Goal: Information Seeking & Learning: Learn about a topic

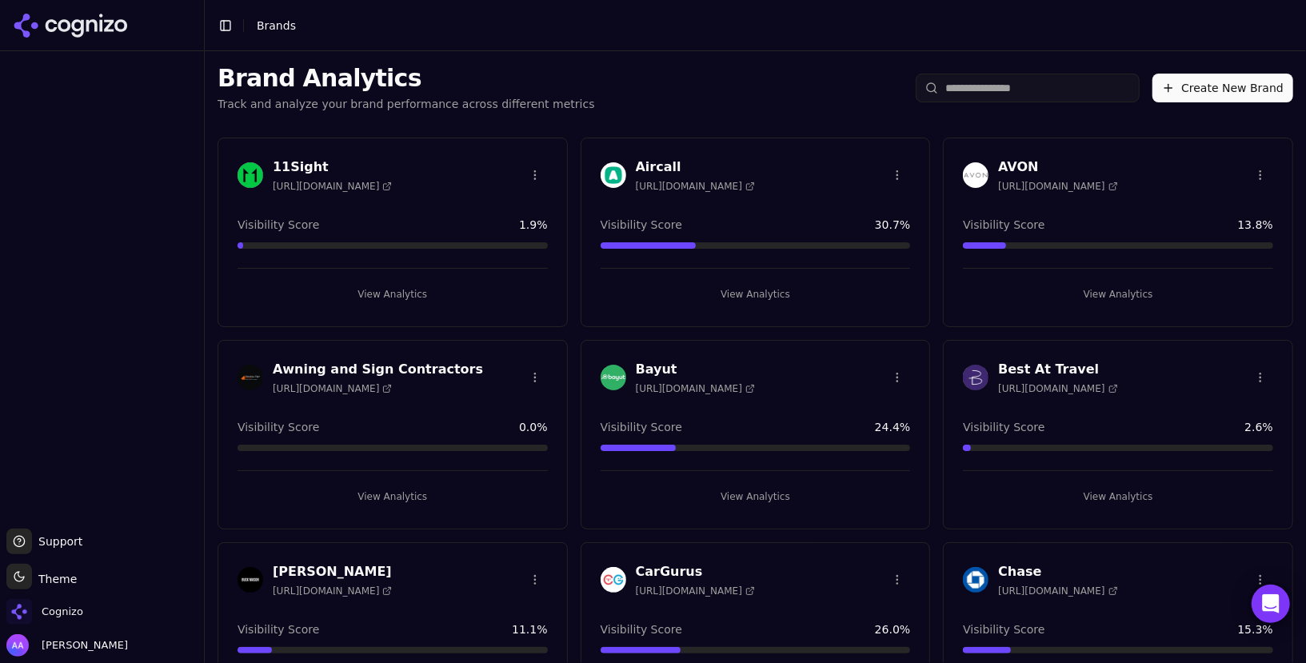
click at [985, 91] on input "search" at bounding box center [1028, 88] width 224 height 29
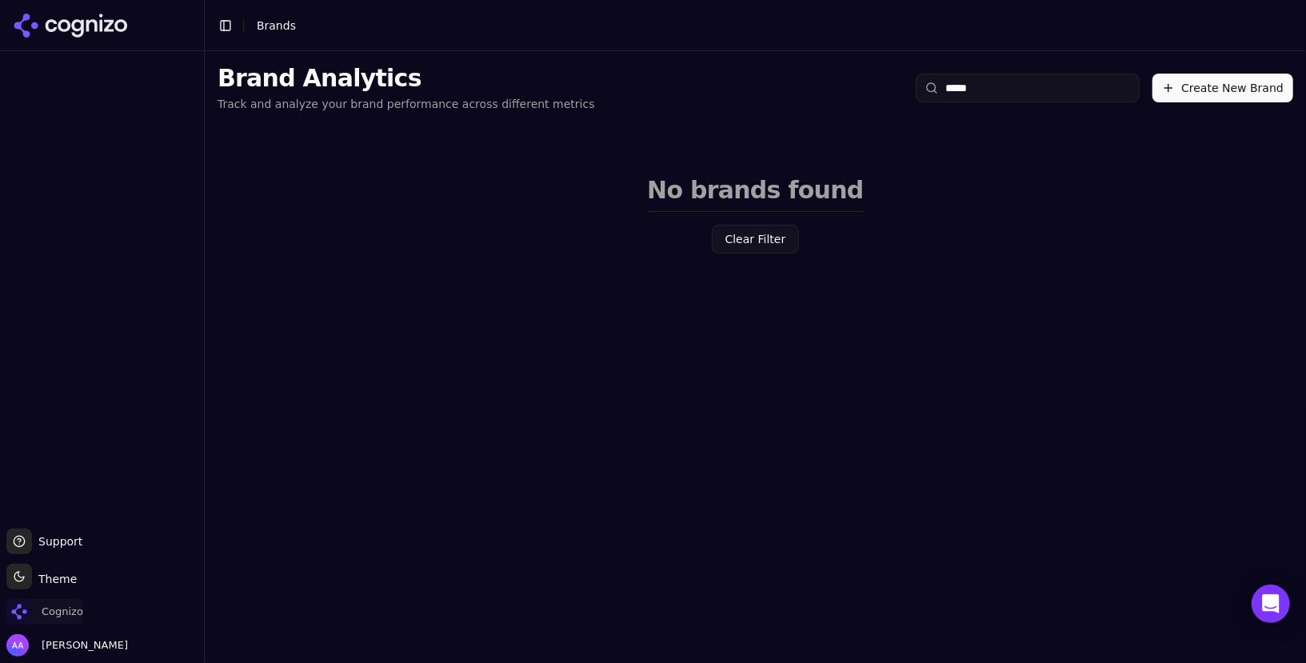
type input "*****"
click at [50, 623] on span "Cognizo" at bounding box center [44, 612] width 77 height 26
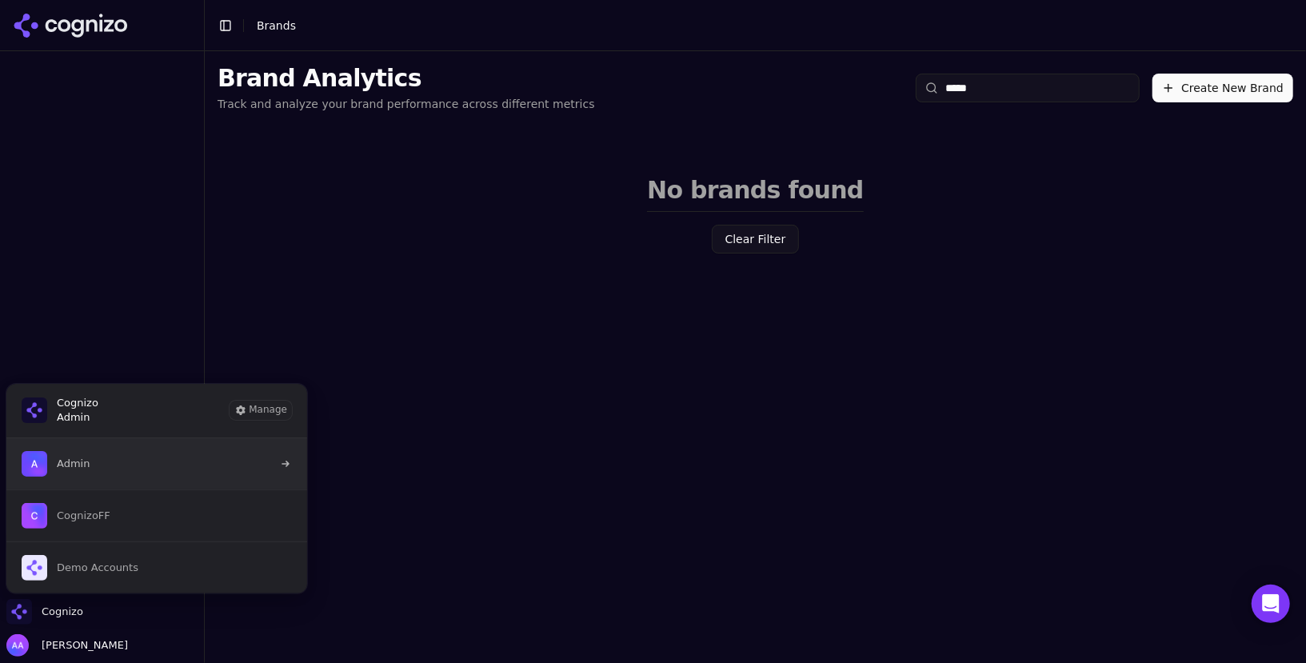
click at [142, 473] on button "Admin" at bounding box center [157, 463] width 302 height 51
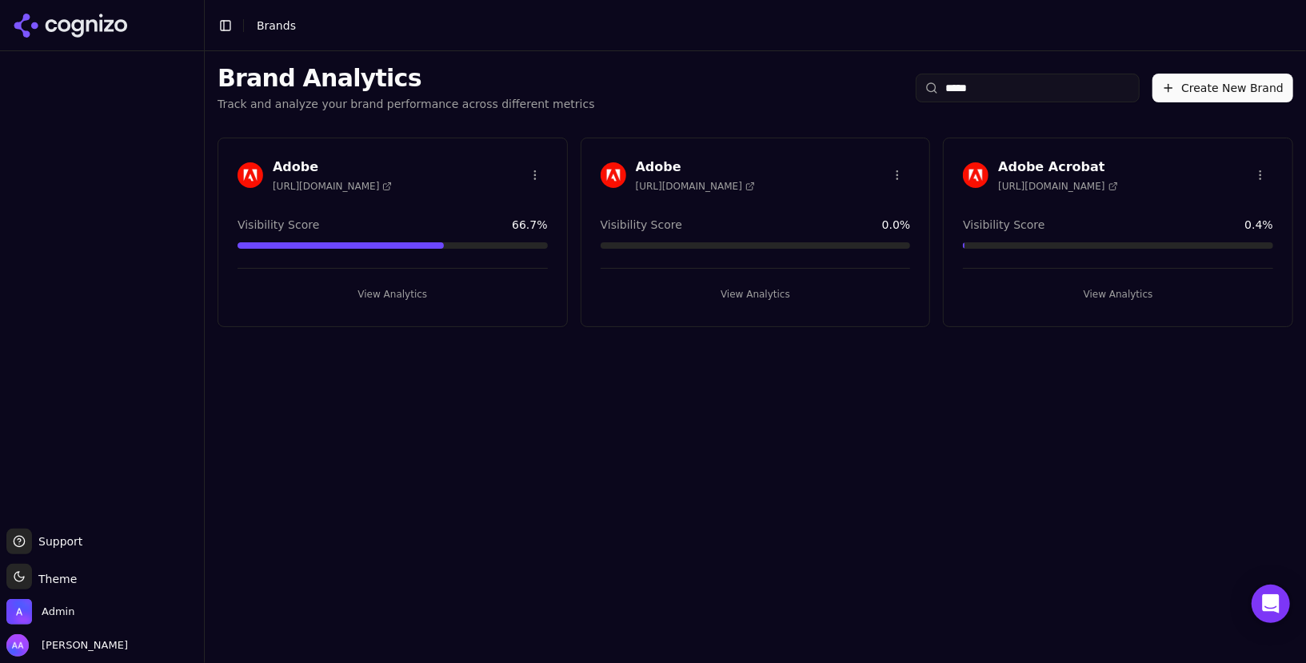
type input "*****"
click at [251, 174] on img at bounding box center [251, 175] width 26 height 26
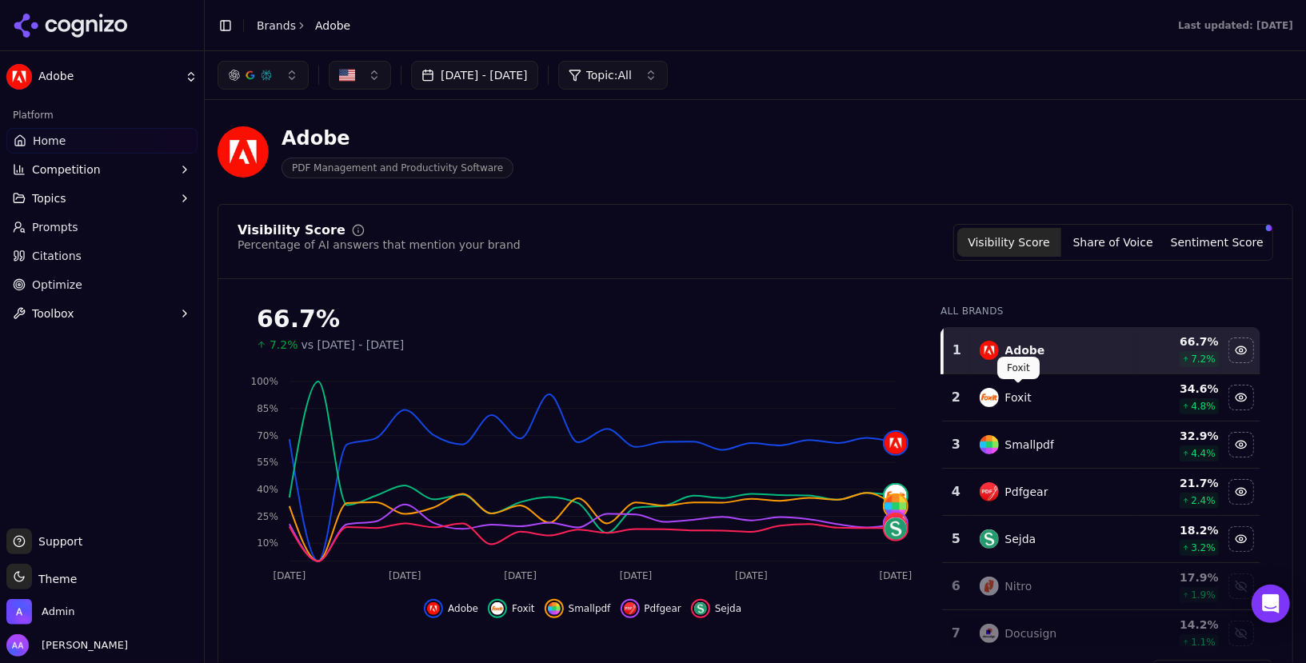
click at [1021, 397] on div "Foxit" at bounding box center [1018, 397] width 26 height 16
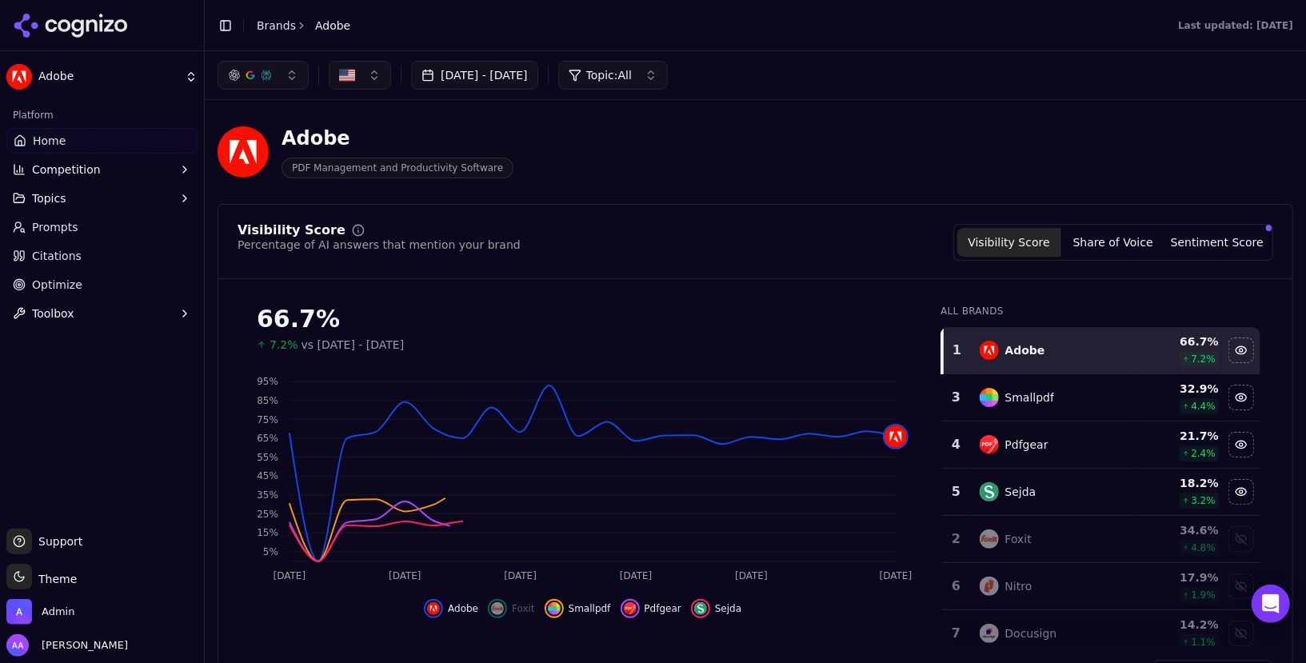
click at [1021, 400] on div "Smallpdf" at bounding box center [1030, 397] width 50 height 16
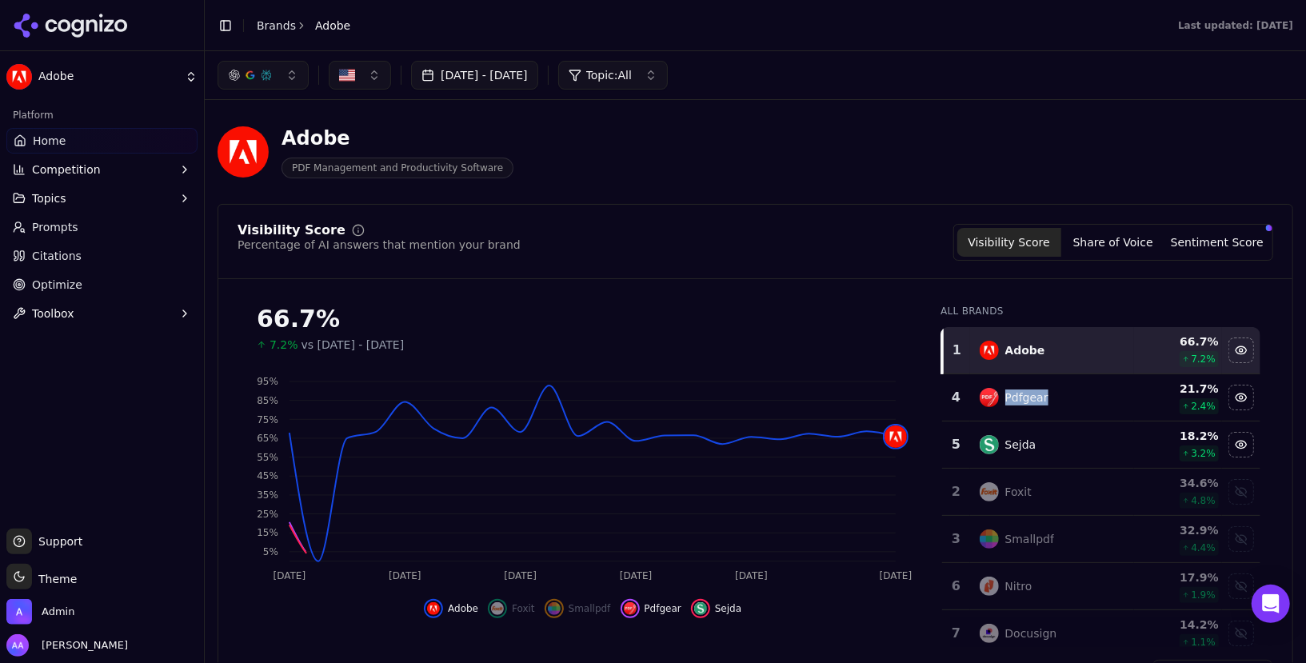
click at [1021, 400] on div "Pdfgear" at bounding box center [1026, 397] width 43 height 16
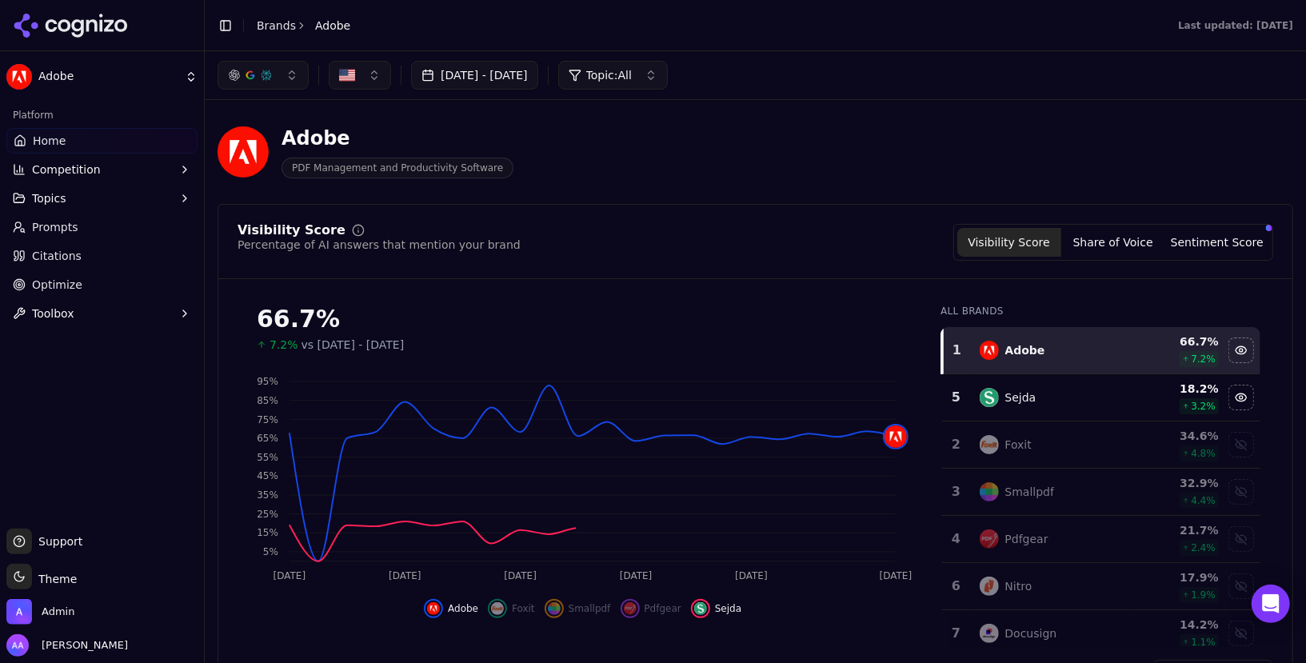
click at [1021, 400] on div "Sejda" at bounding box center [1020, 397] width 31 height 16
click at [538, 85] on button "[DATE] - [DATE]" at bounding box center [474, 75] width 127 height 29
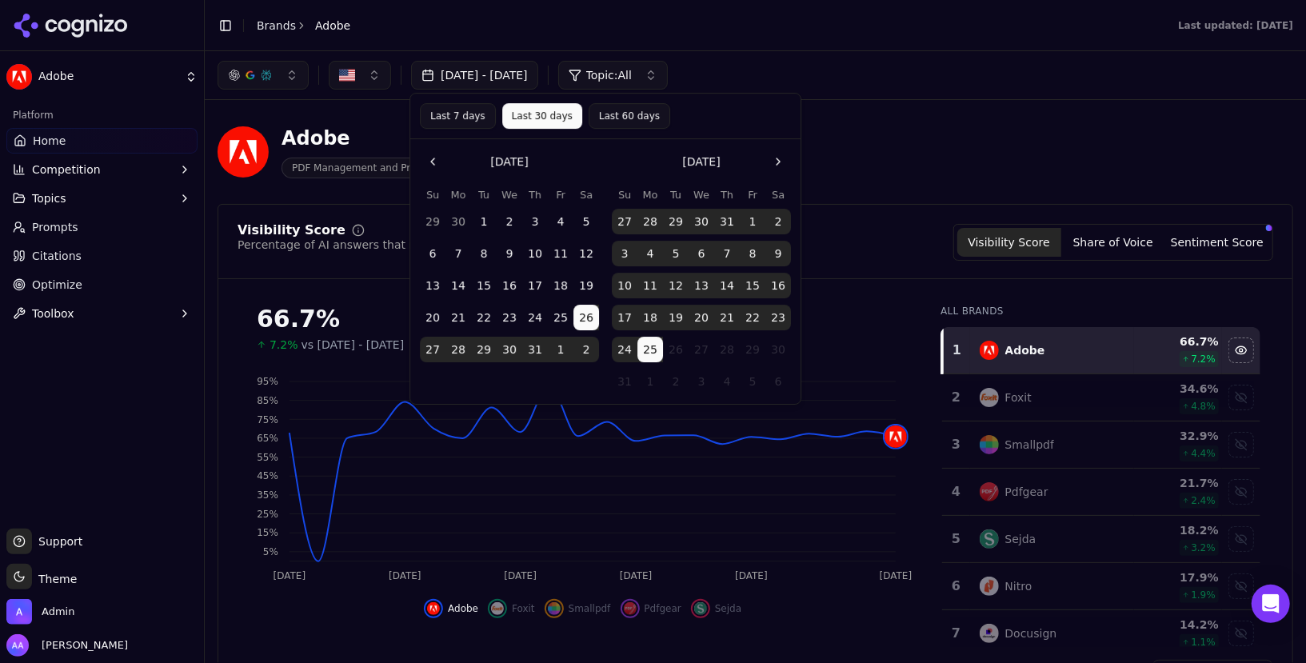
click at [618, 111] on button "Last 60 days" at bounding box center [630, 116] width 82 height 26
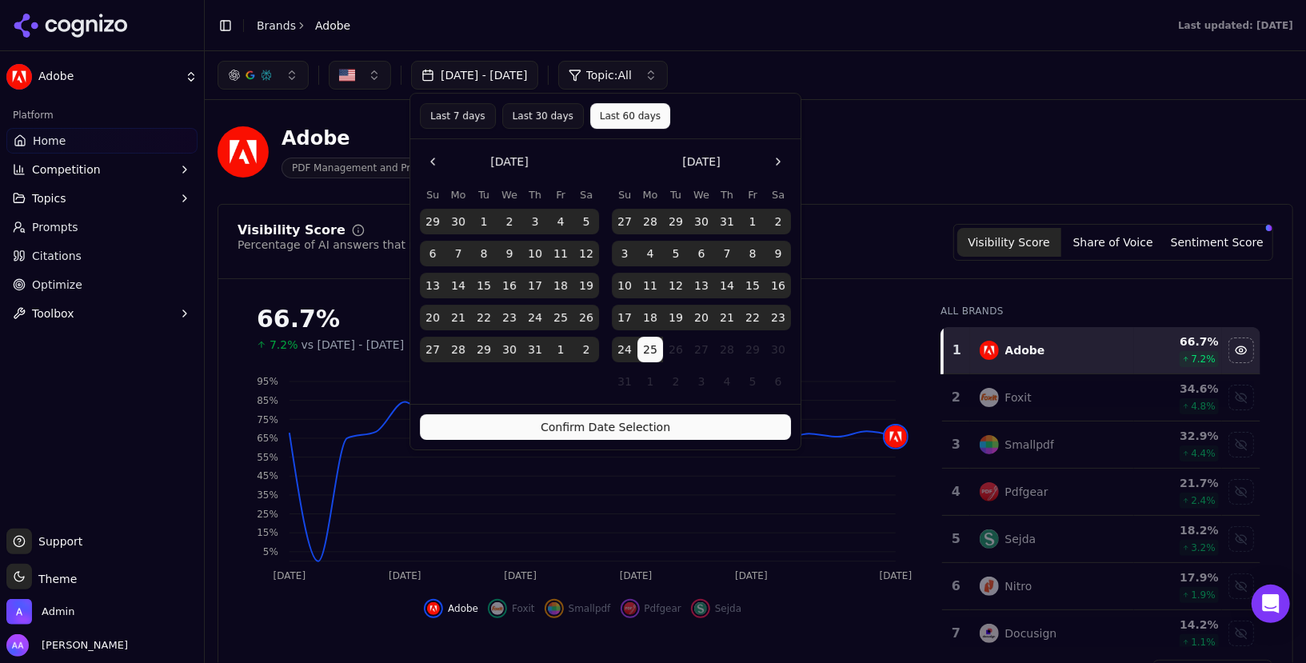
click at [648, 416] on button "Confirm Date Selection" at bounding box center [605, 427] width 371 height 26
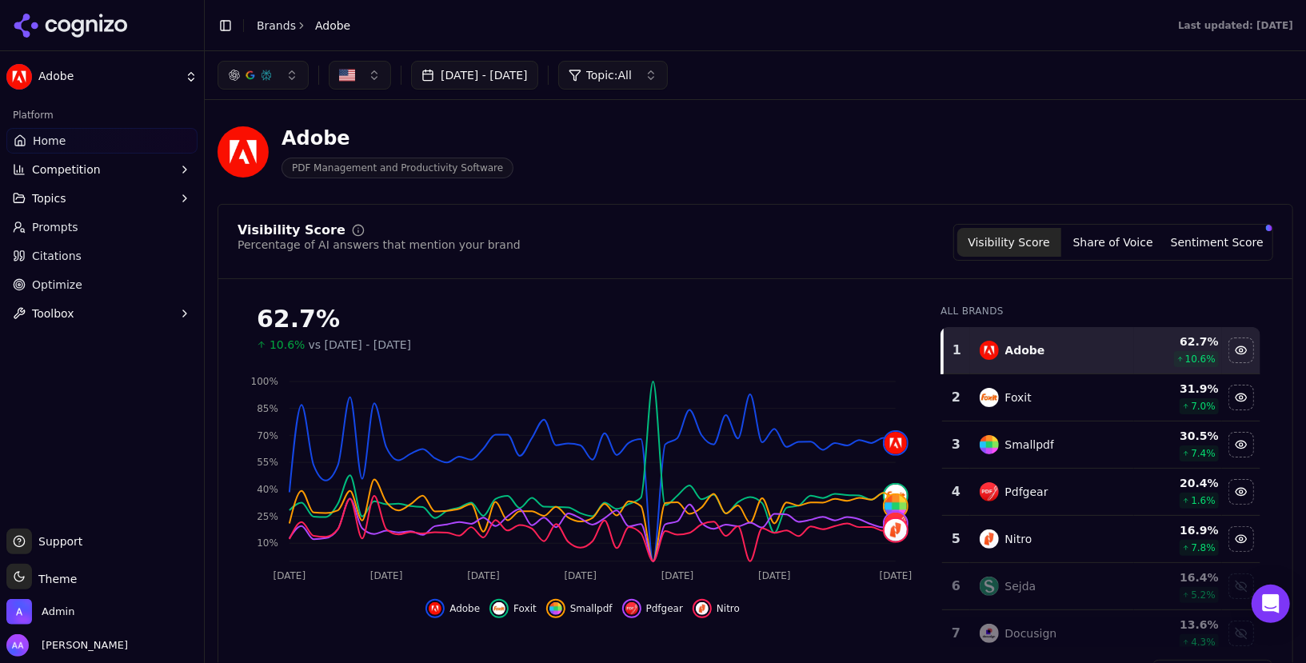
click at [1009, 411] on td "Foxit" at bounding box center [1052, 397] width 165 height 47
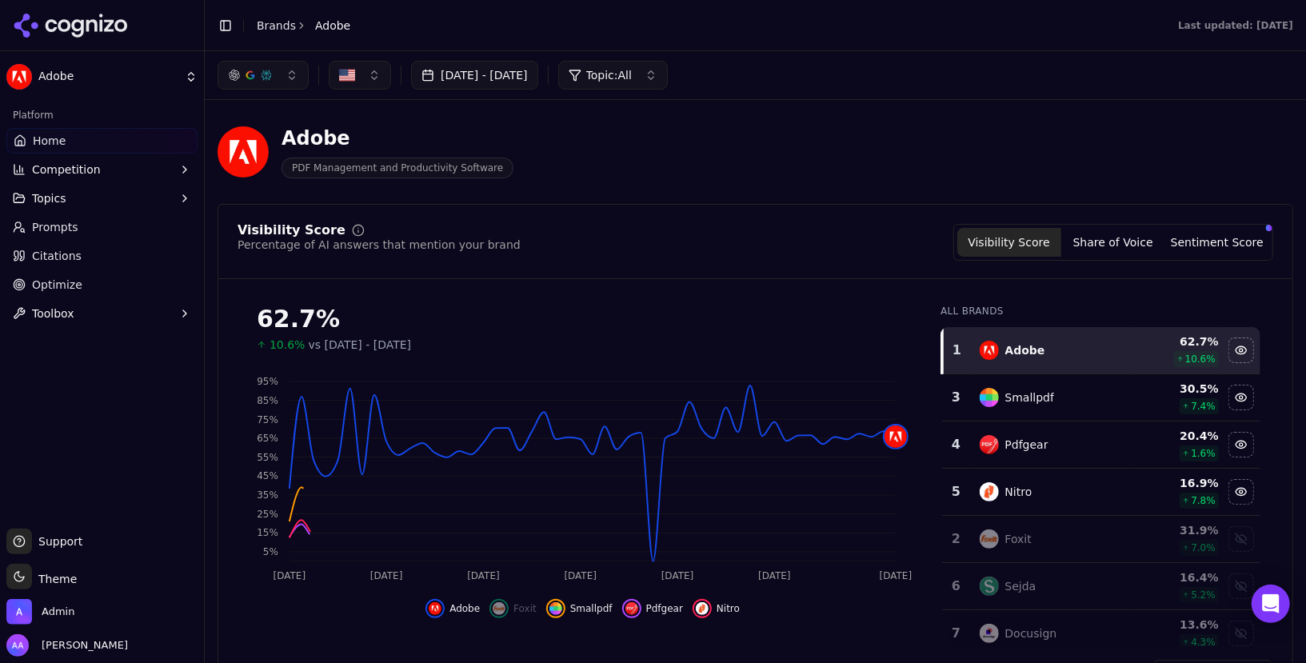
click at [1009, 414] on td "Smallpdf" at bounding box center [1052, 397] width 165 height 47
click at [1009, 414] on td "Pdfgear" at bounding box center [1052, 397] width 165 height 47
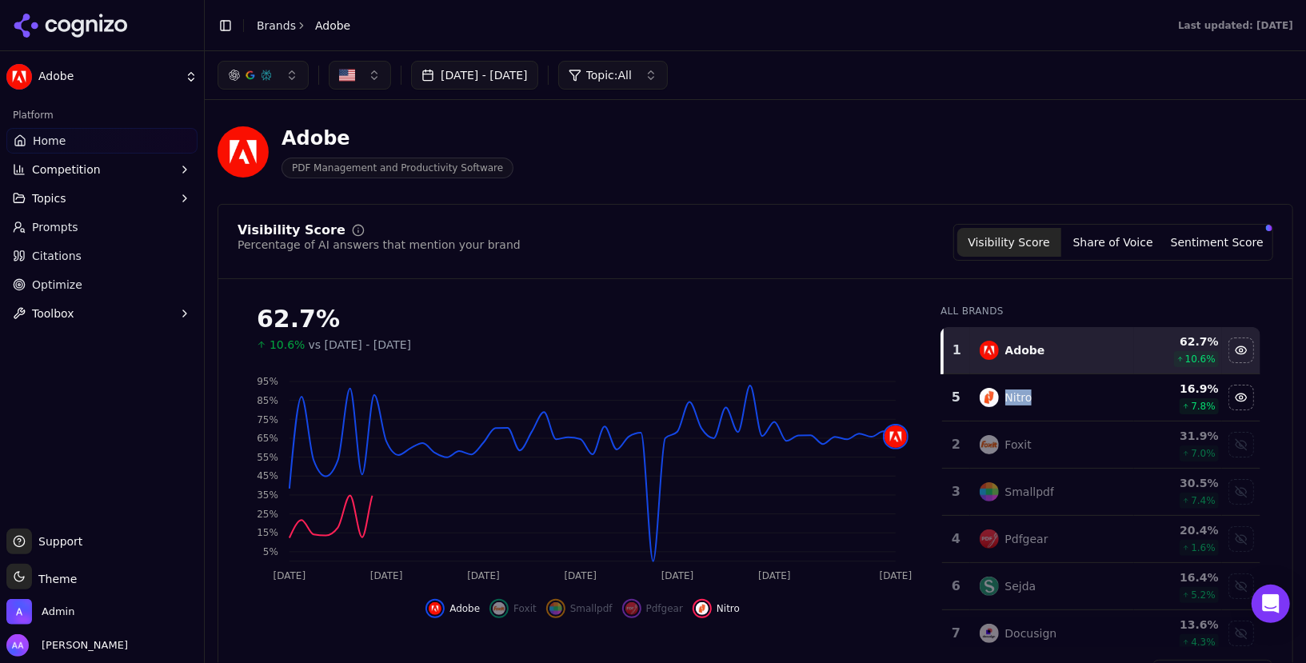
click at [1009, 414] on td "Nitro" at bounding box center [1052, 397] width 165 height 47
click at [154, 190] on button "Topics" at bounding box center [101, 199] width 191 height 26
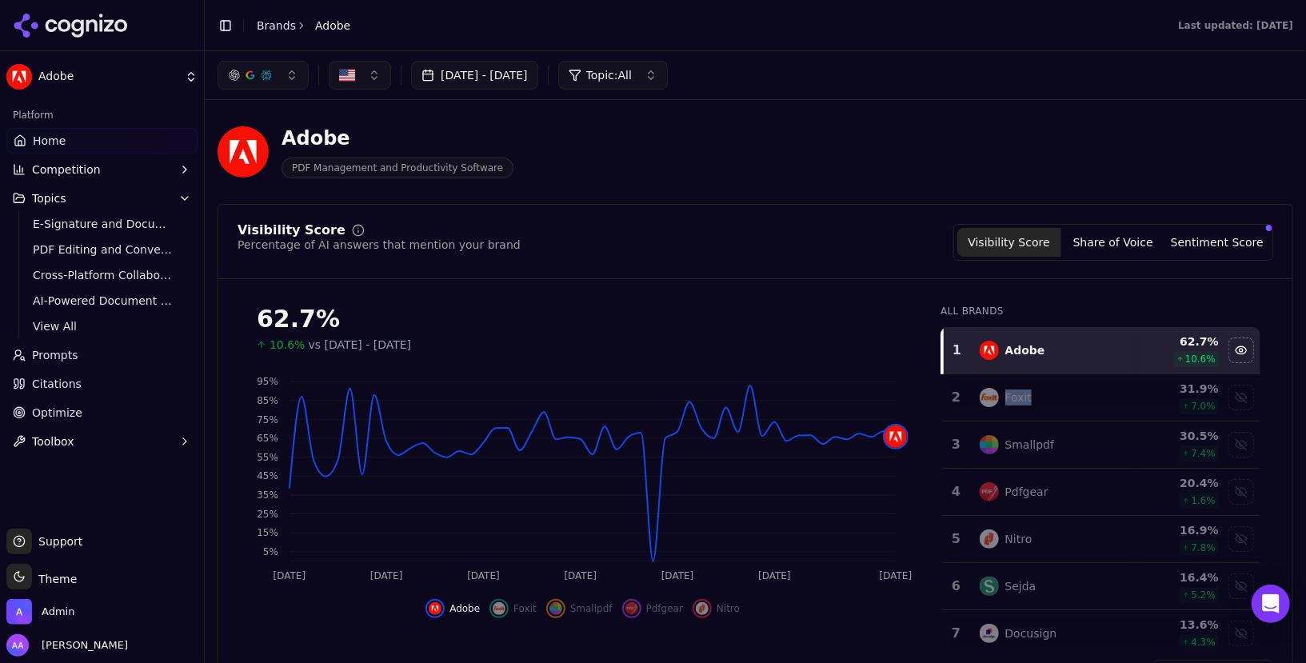
click at [85, 350] on link "Prompts" at bounding box center [101, 355] width 191 height 26
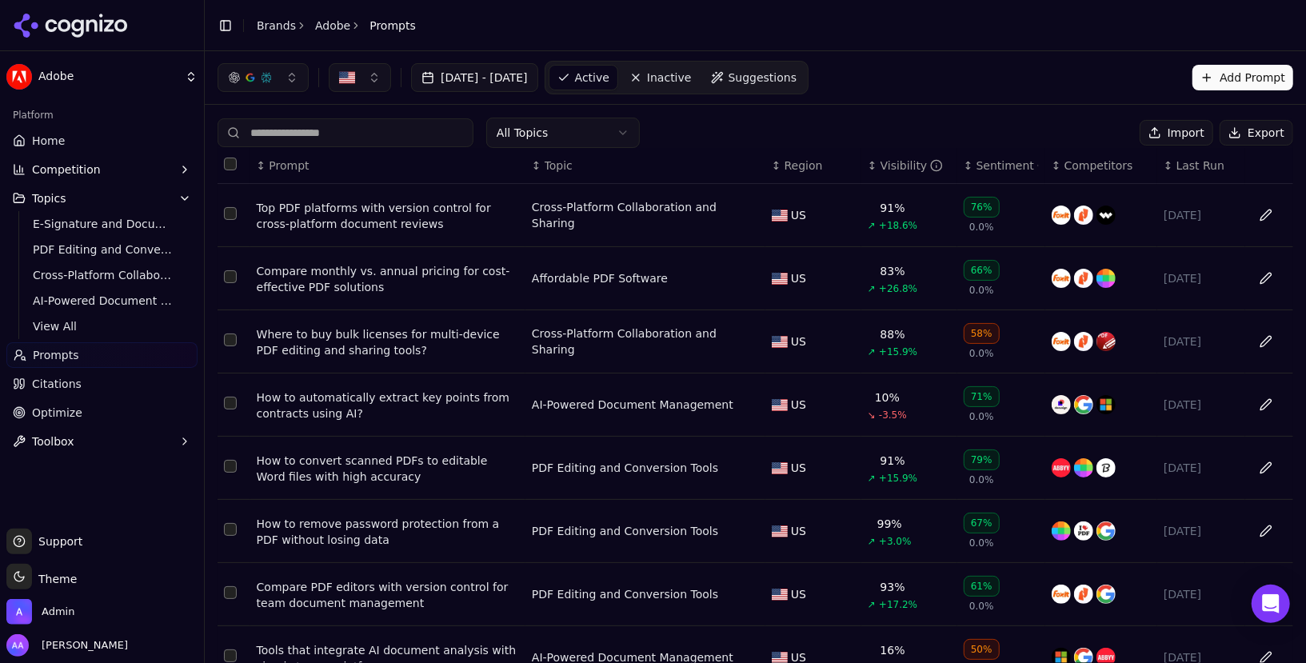
click at [549, 141] on html "Adobe Platform Home Competition Topics E-Signature and Document Security Soluti…" at bounding box center [653, 331] width 1306 height 663
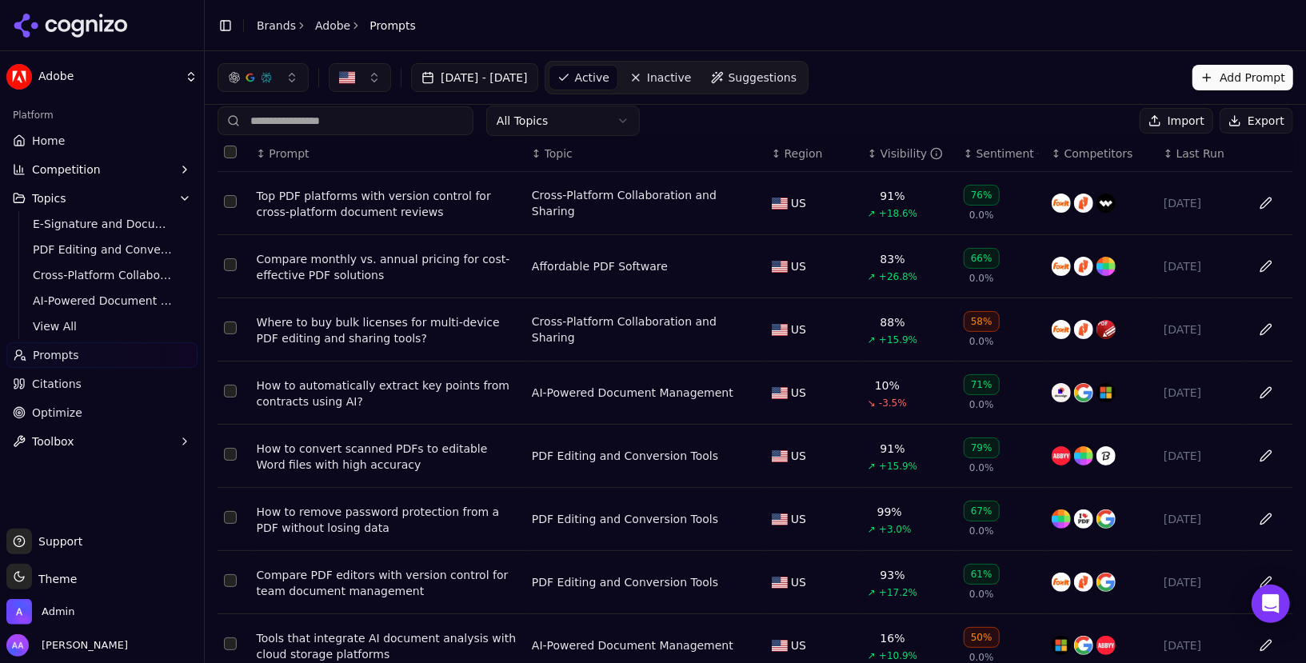
scroll to position [11, 0]
click at [991, 148] on div "Sentiment" at bounding box center [1008, 154] width 62 height 16
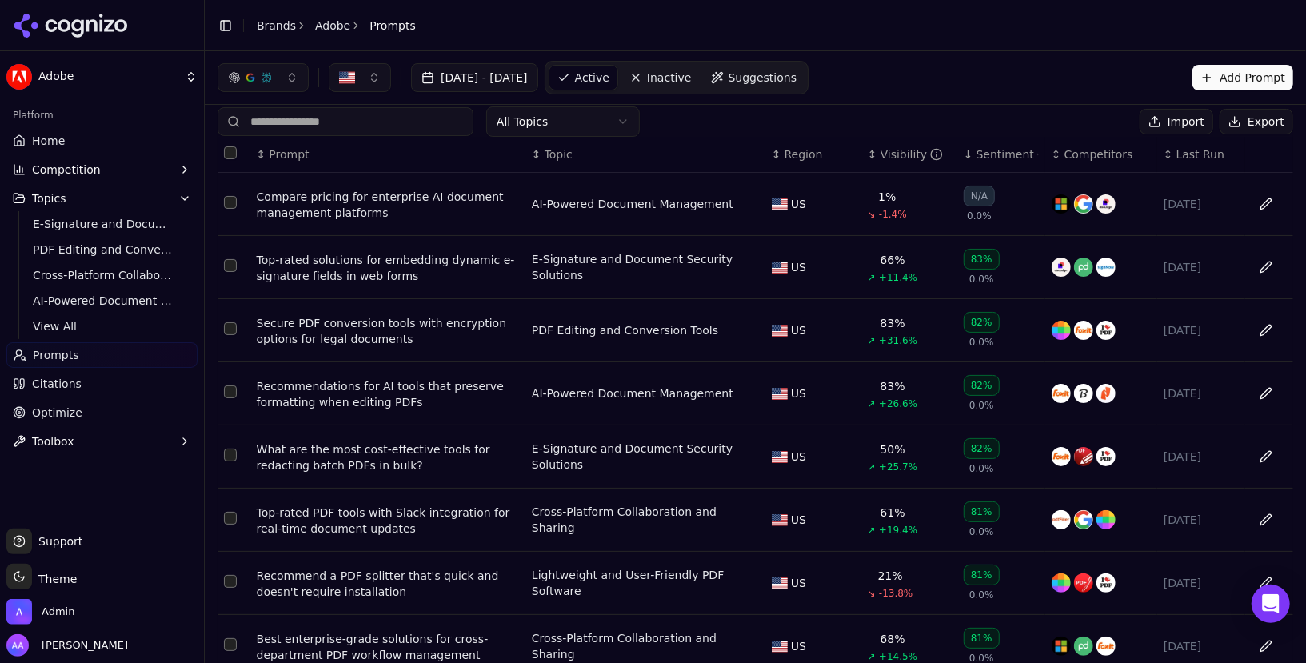
click at [991, 148] on div "Sentiment" at bounding box center [1008, 154] width 62 height 16
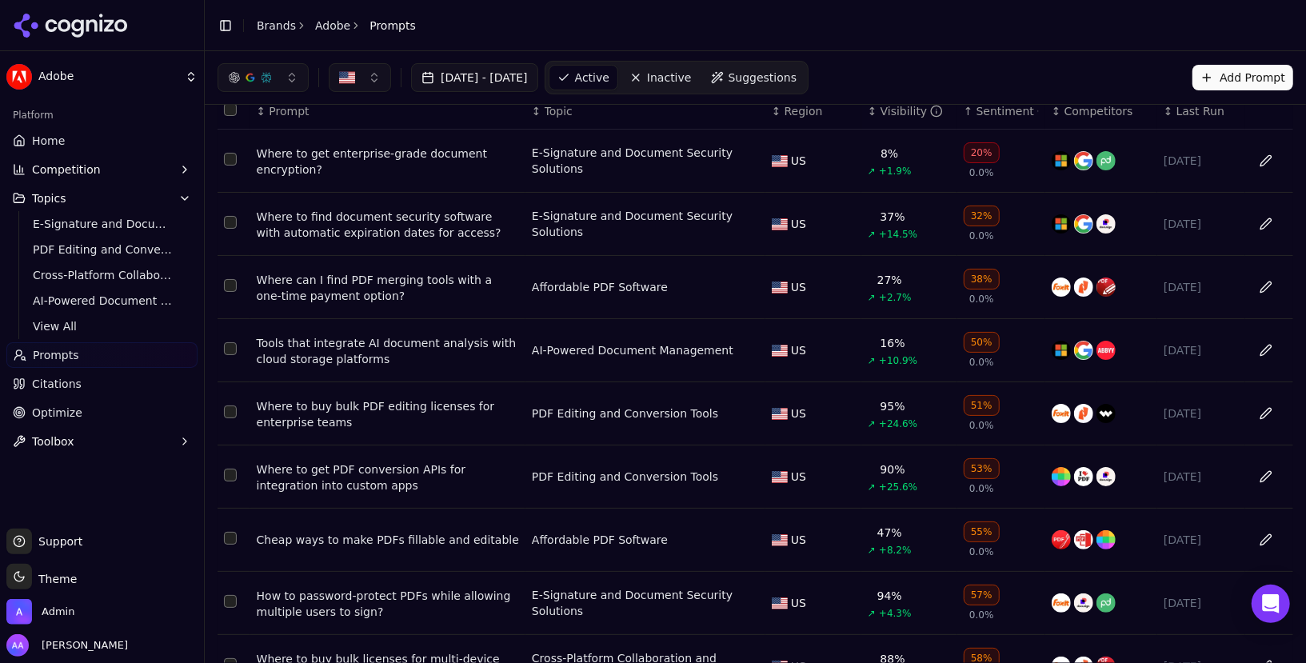
scroll to position [108, 0]
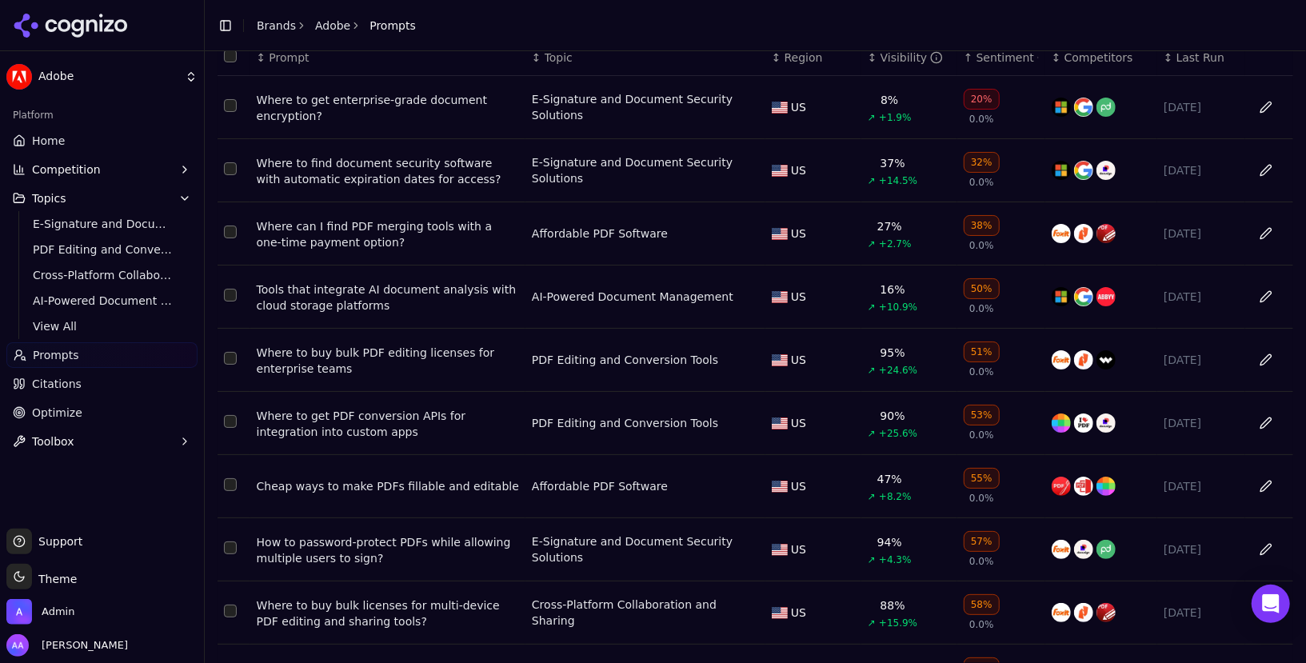
click at [330, 102] on div "Where to get enterprise-grade document encryption?" at bounding box center [388, 108] width 262 height 32
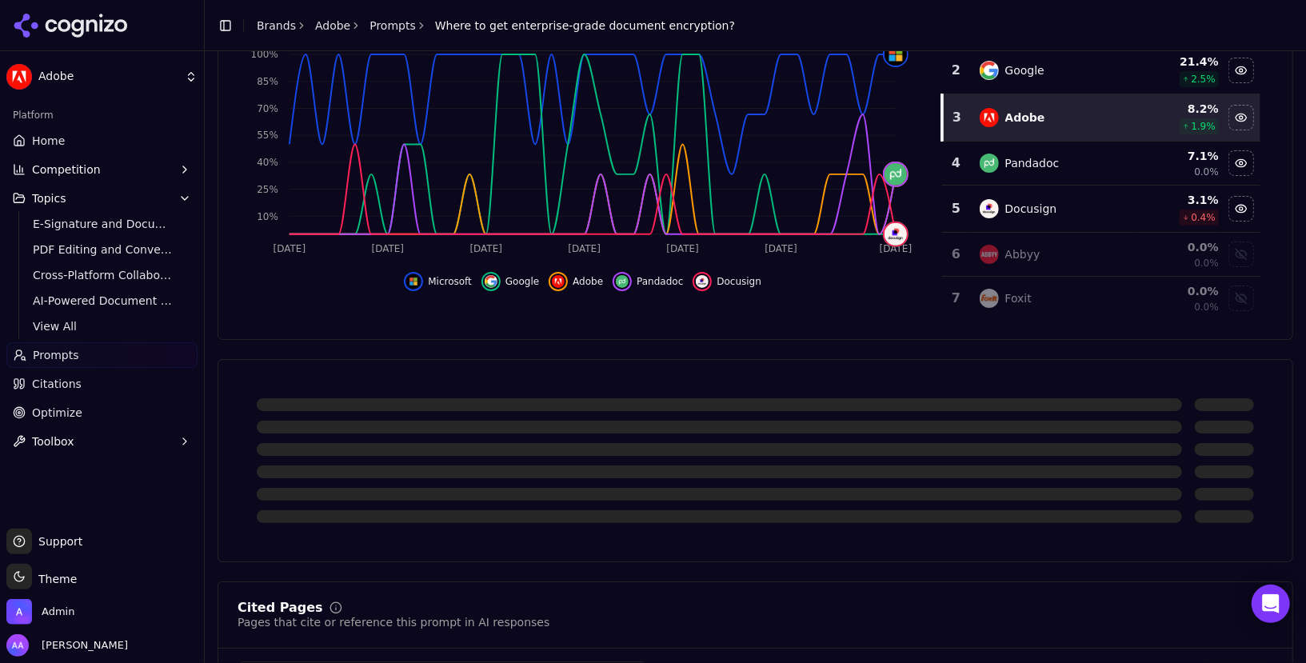
scroll to position [237, 0]
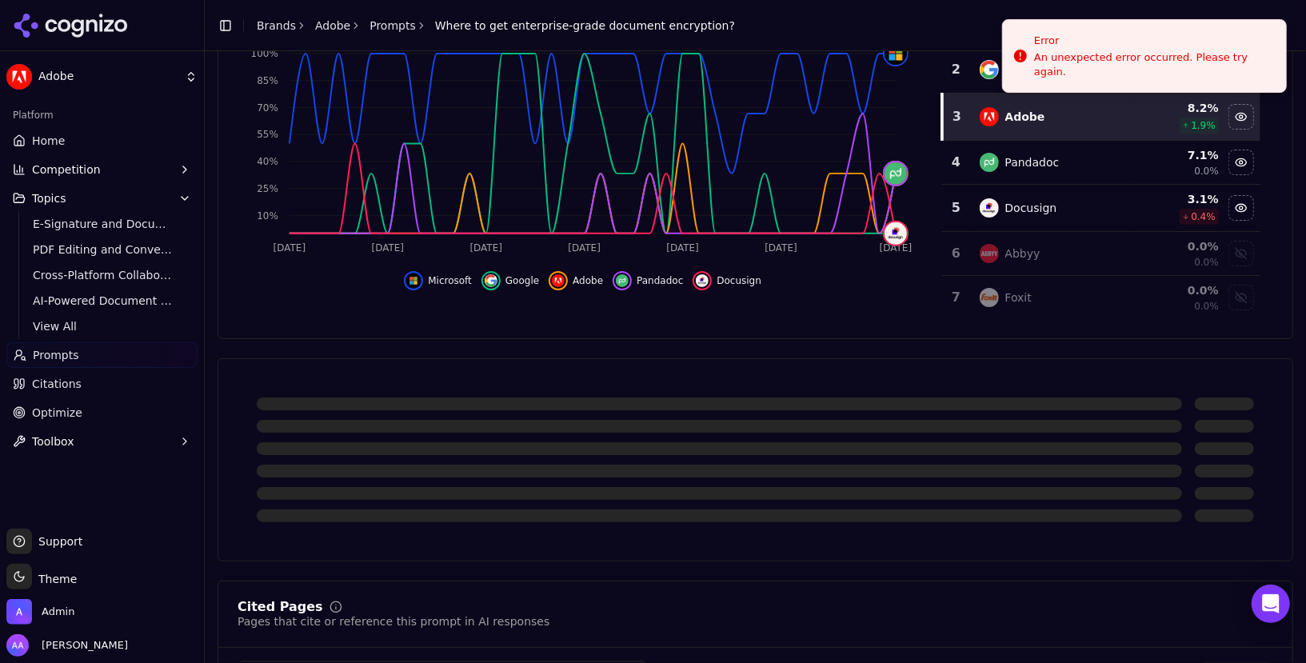
click at [52, 150] on link "Home" at bounding box center [101, 141] width 191 height 26
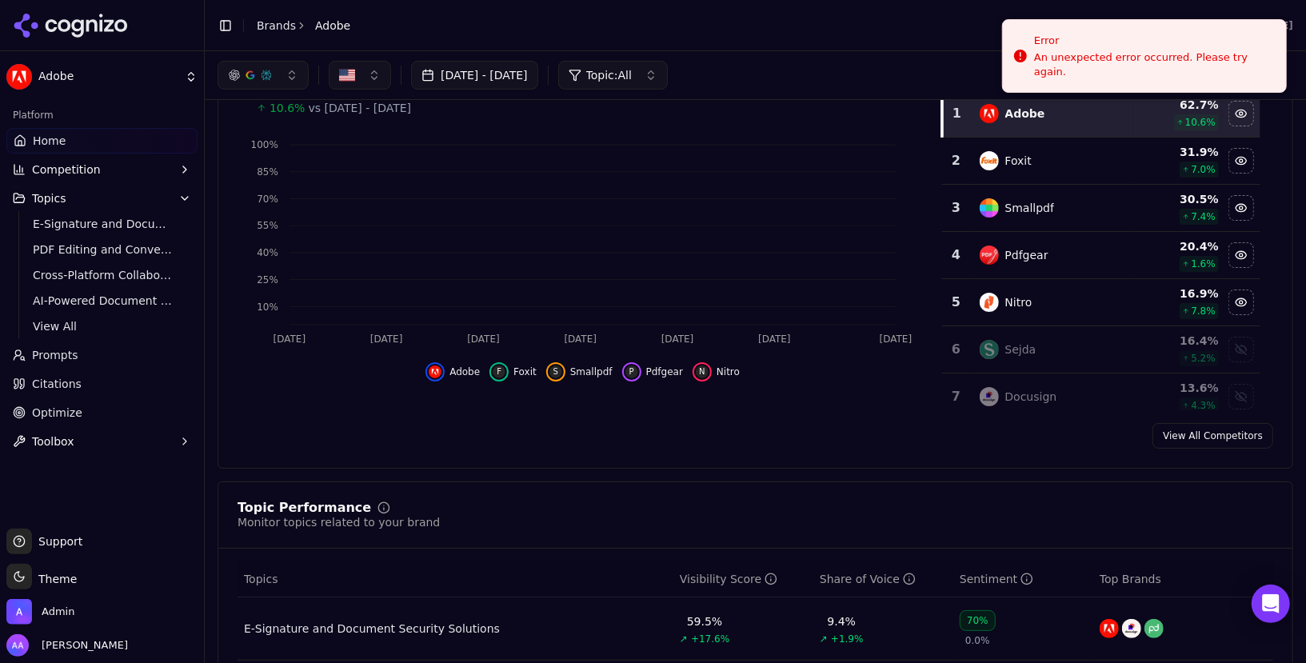
scroll to position [237, 0]
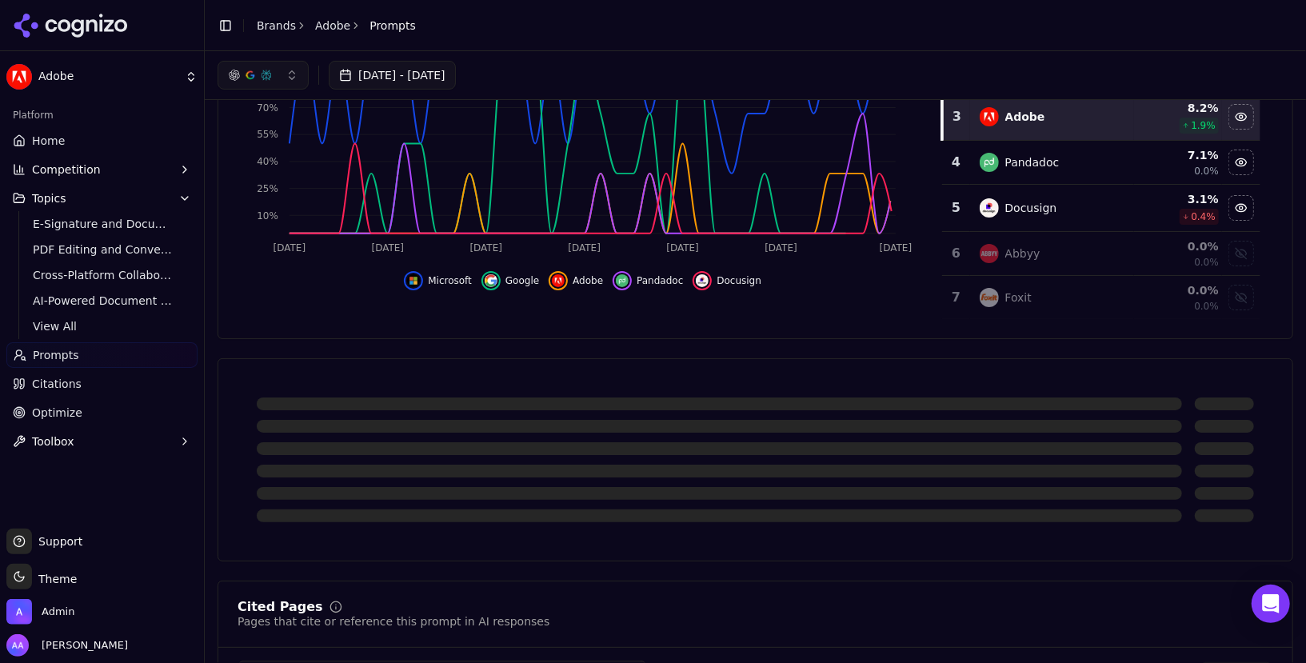
click at [417, 70] on button "[DATE] - [DATE]" at bounding box center [392, 75] width 127 height 29
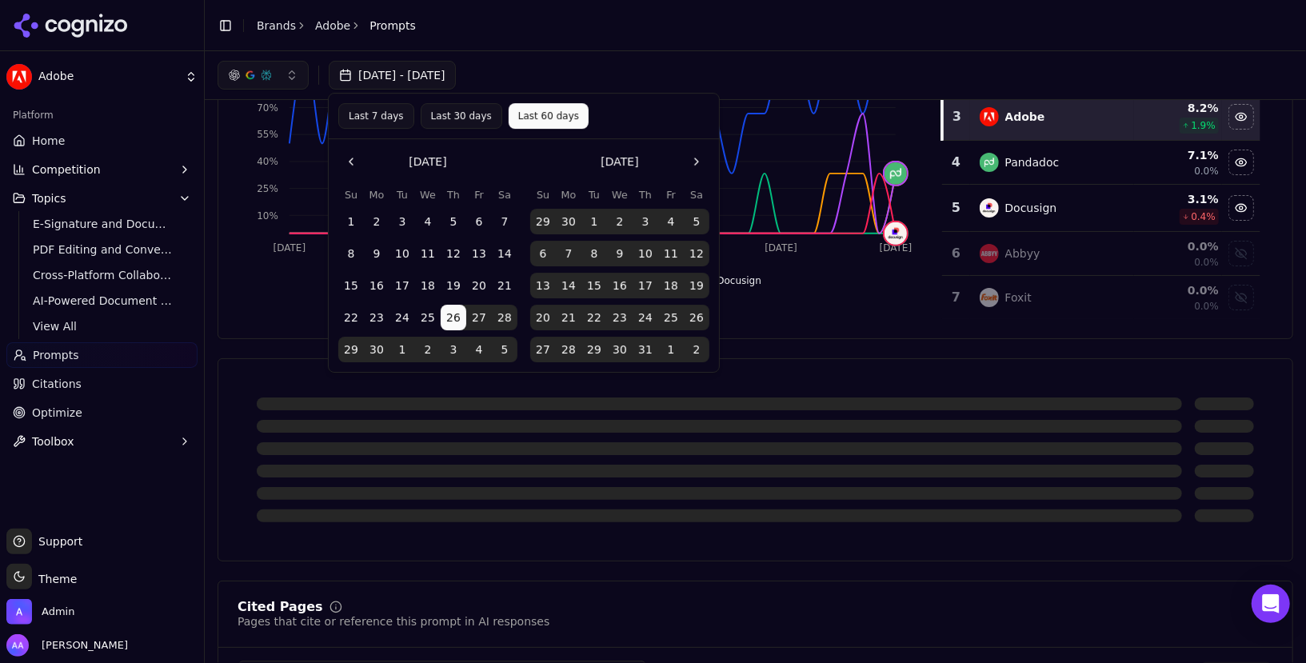
click at [381, 119] on button "Last 7 days" at bounding box center [376, 116] width 76 height 26
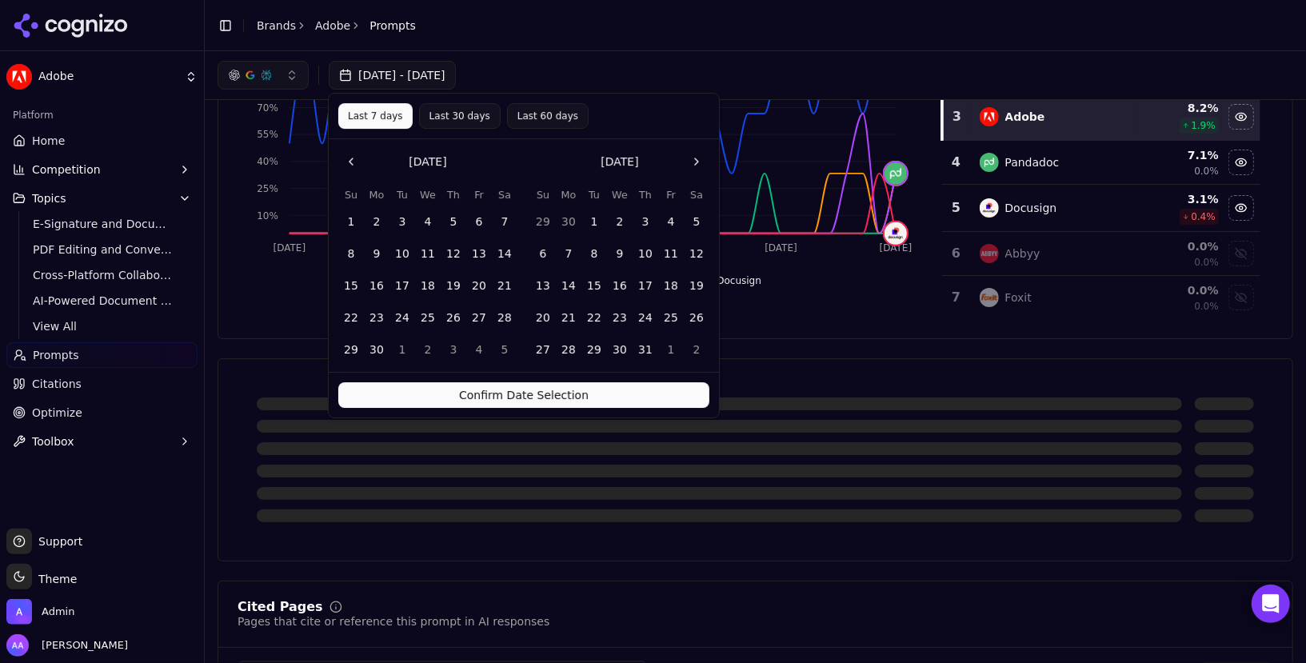
click at [565, 383] on button "Confirm Date Selection" at bounding box center [523, 395] width 371 height 26
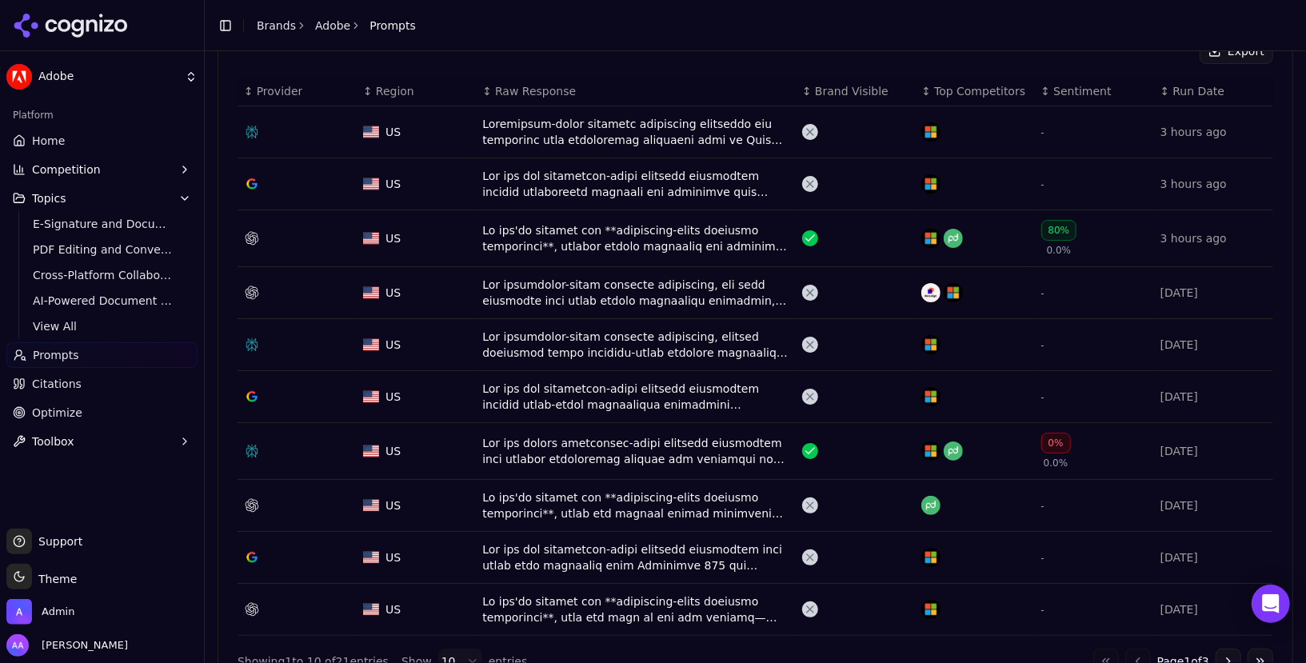
scroll to position [576, 0]
click at [685, 441] on div "Data table" at bounding box center [635, 452] width 307 height 32
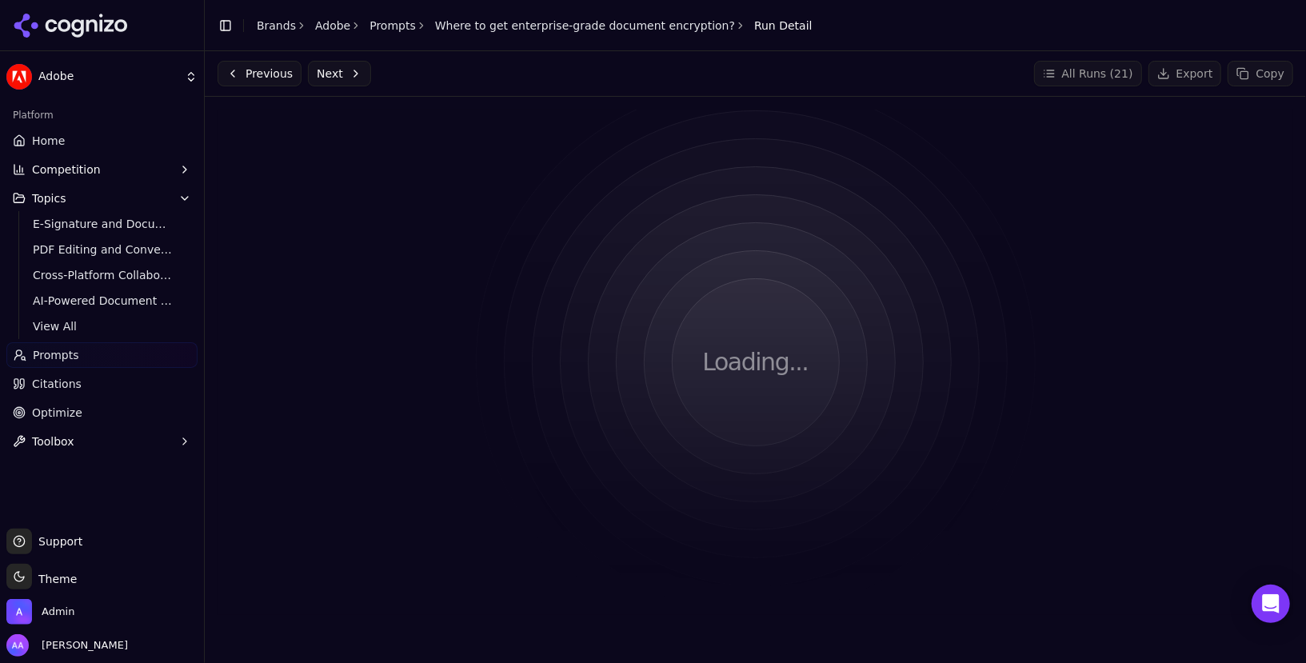
click at [665, 22] on link "Where to get enterprise-grade document encryption?" at bounding box center [585, 26] width 300 height 16
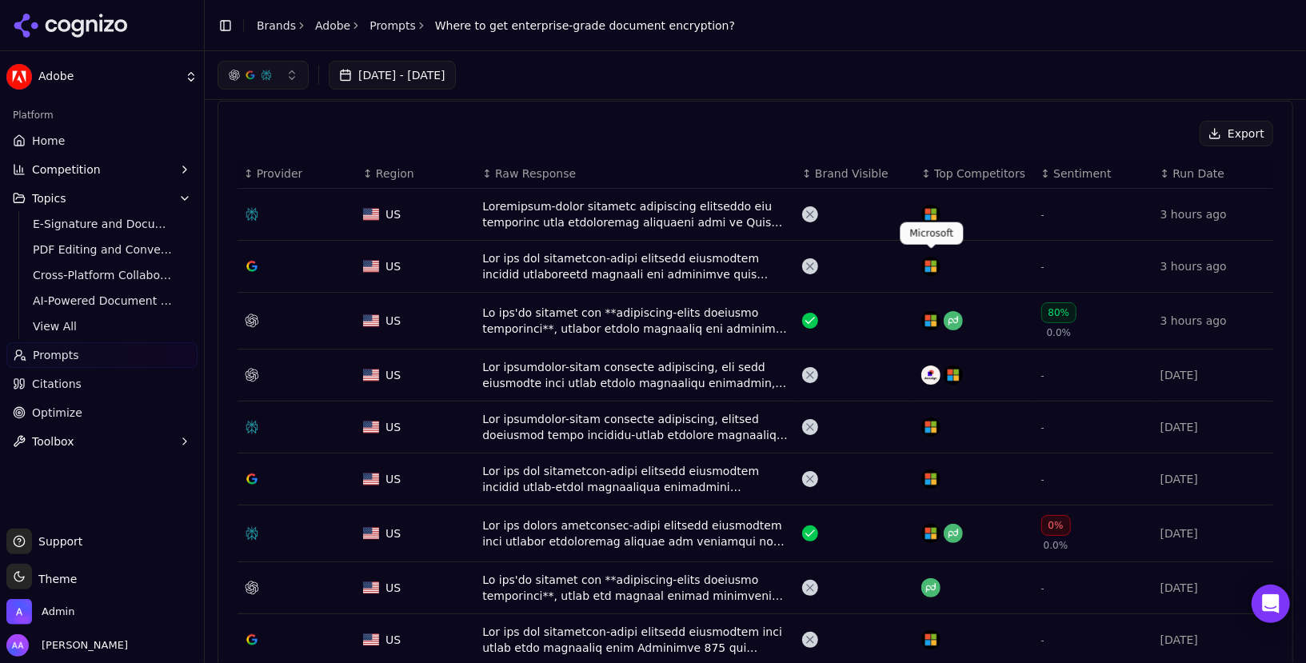
scroll to position [489, 0]
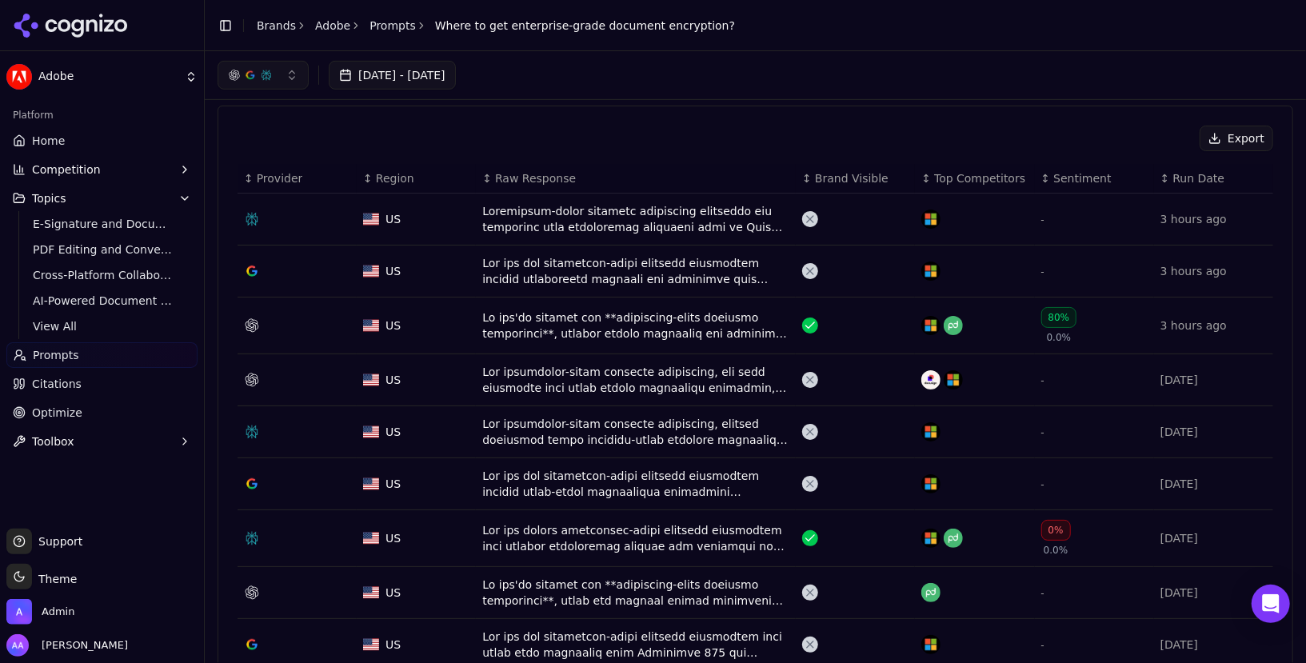
click at [1057, 170] on span "Sentiment" at bounding box center [1082, 178] width 58 height 16
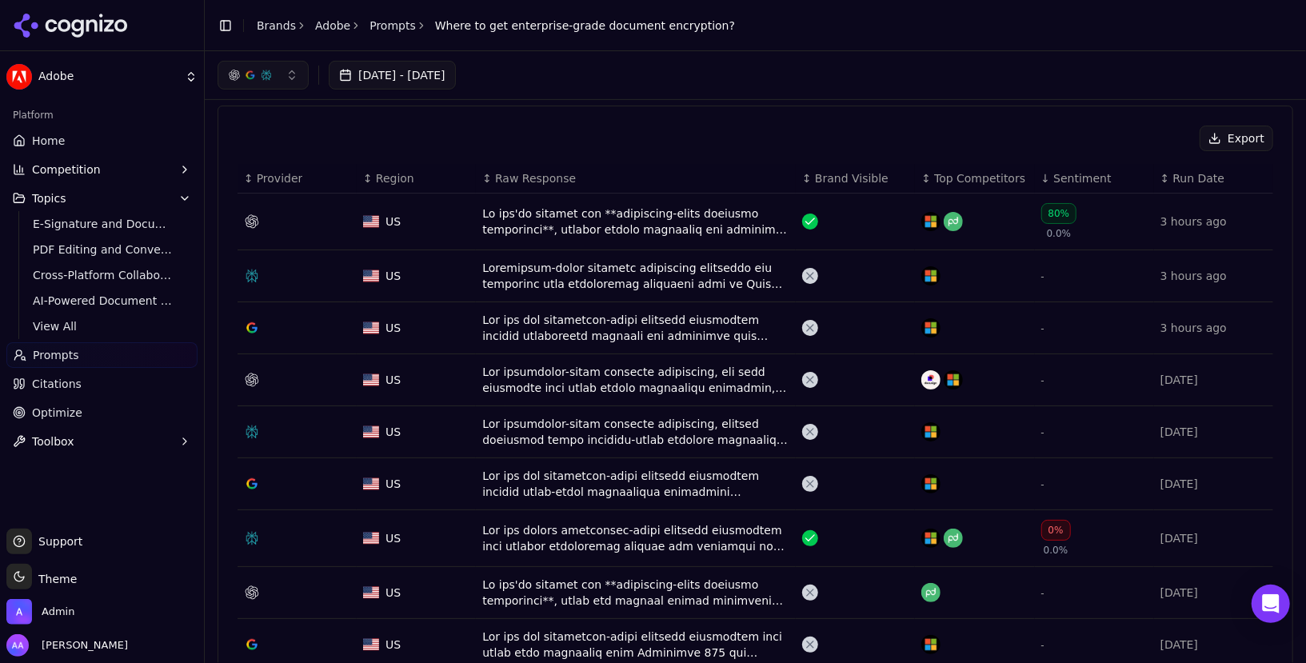
click at [1057, 170] on span "Sentiment" at bounding box center [1082, 178] width 58 height 16
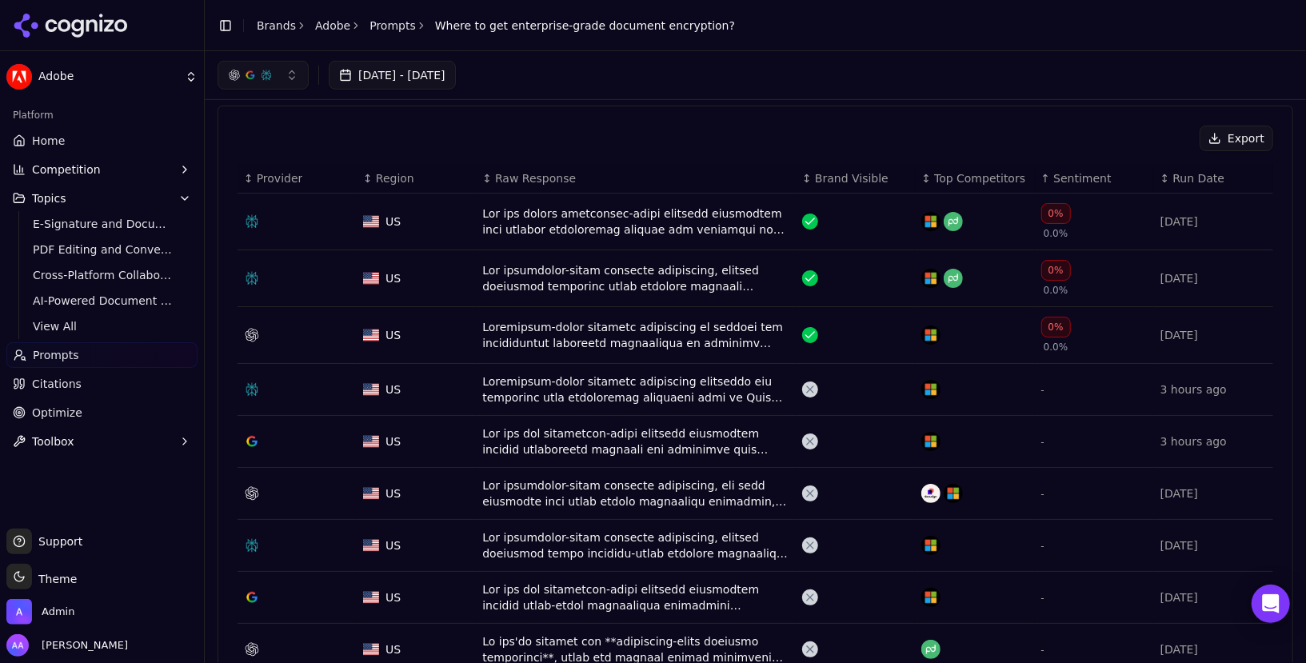
click at [574, 342] on div "Data table" at bounding box center [635, 335] width 307 height 32
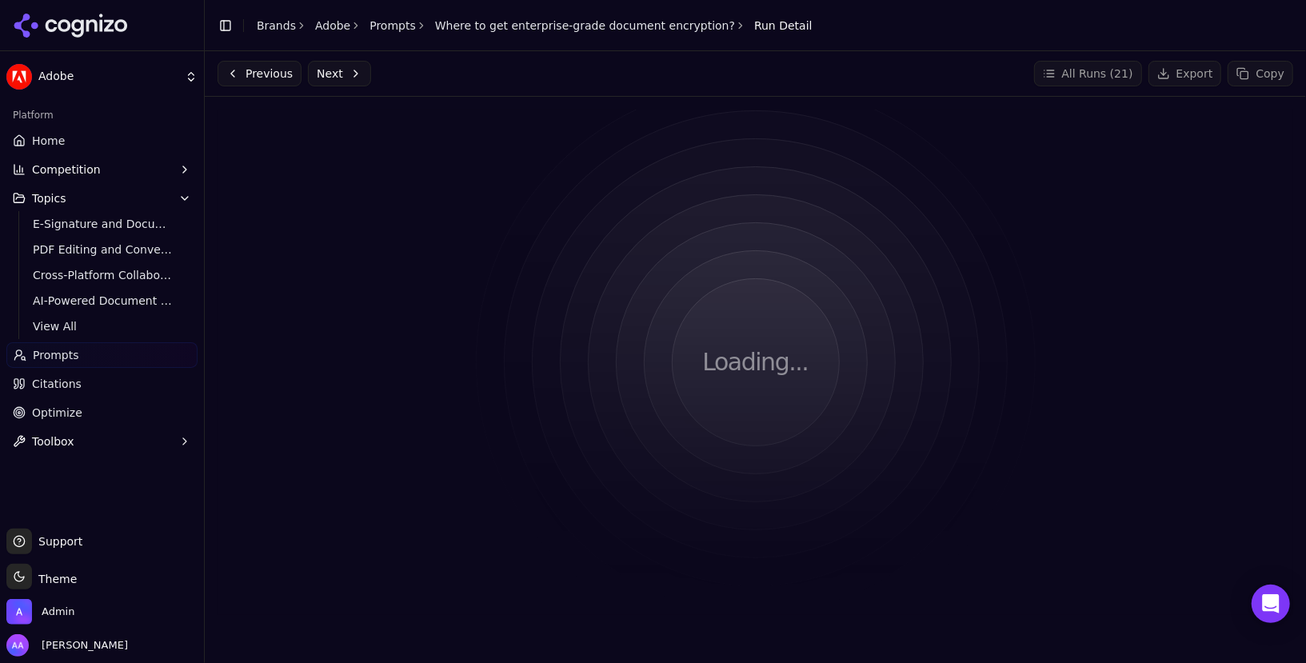
click at [329, 23] on link "Adobe" at bounding box center [332, 26] width 35 height 16
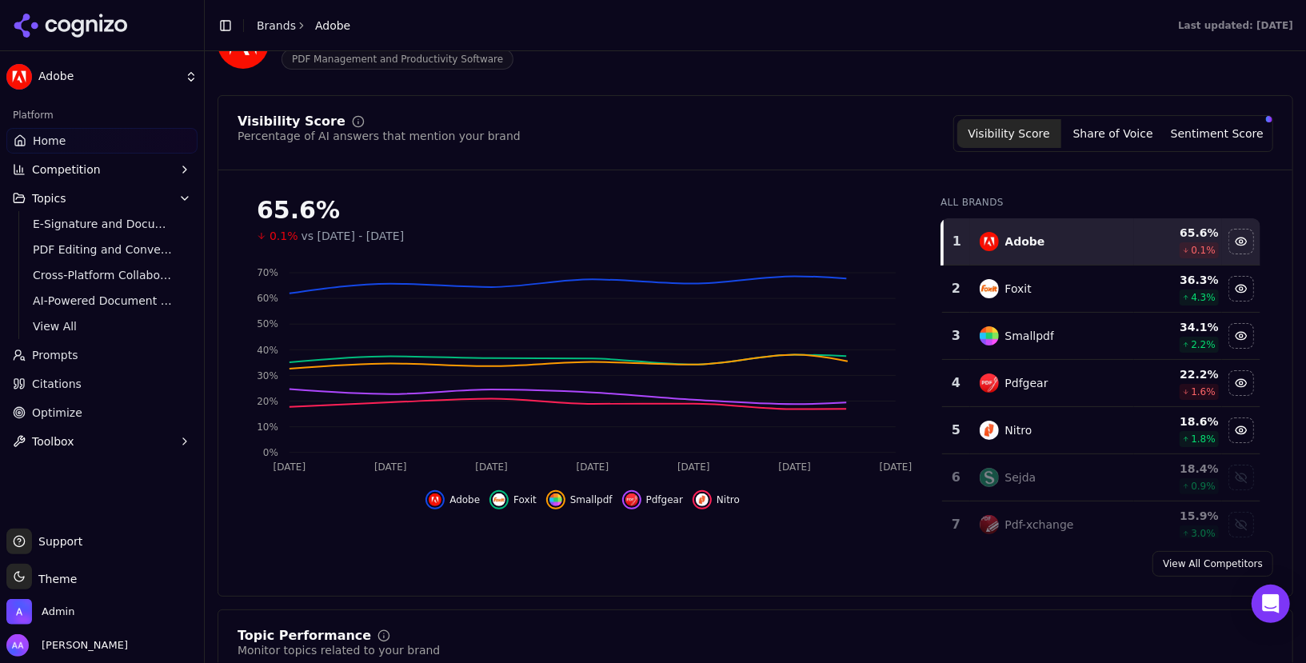
scroll to position [147, 0]
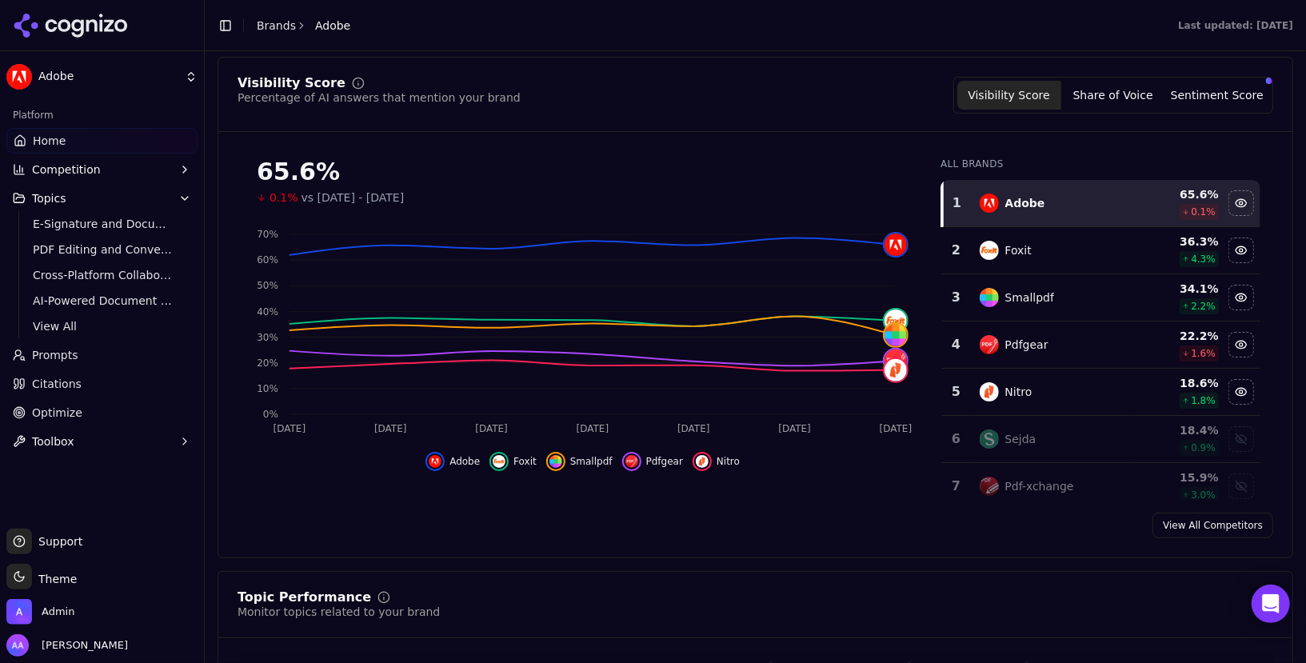
click at [70, 140] on link "Home" at bounding box center [101, 141] width 191 height 26
click at [287, 31] on link "Brands" at bounding box center [276, 25] width 39 height 13
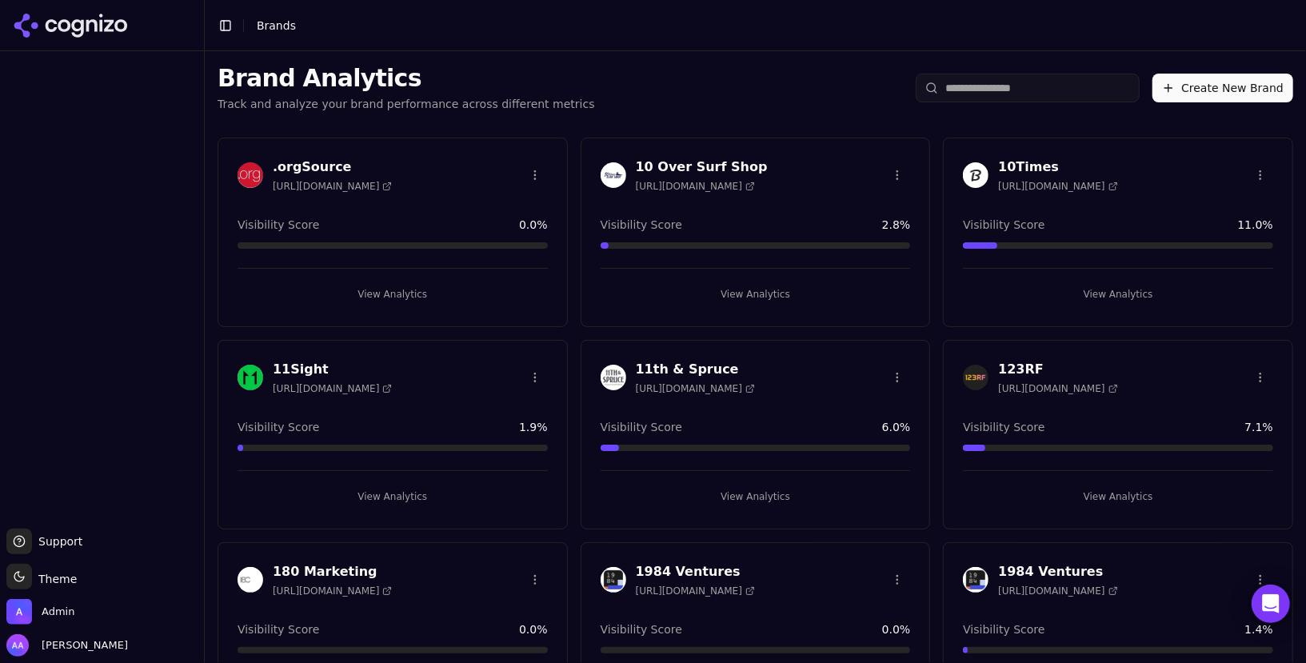
click at [1013, 94] on input "search" at bounding box center [1028, 88] width 224 height 29
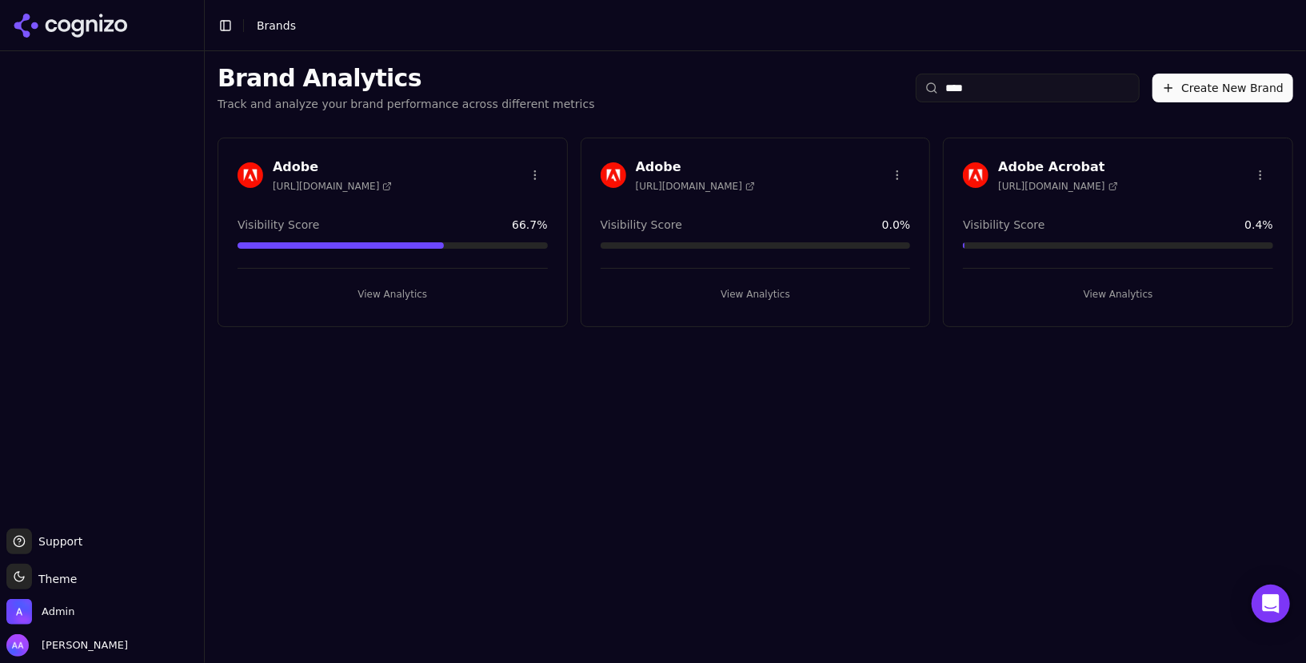
type input "****"
click at [247, 170] on img at bounding box center [251, 175] width 26 height 26
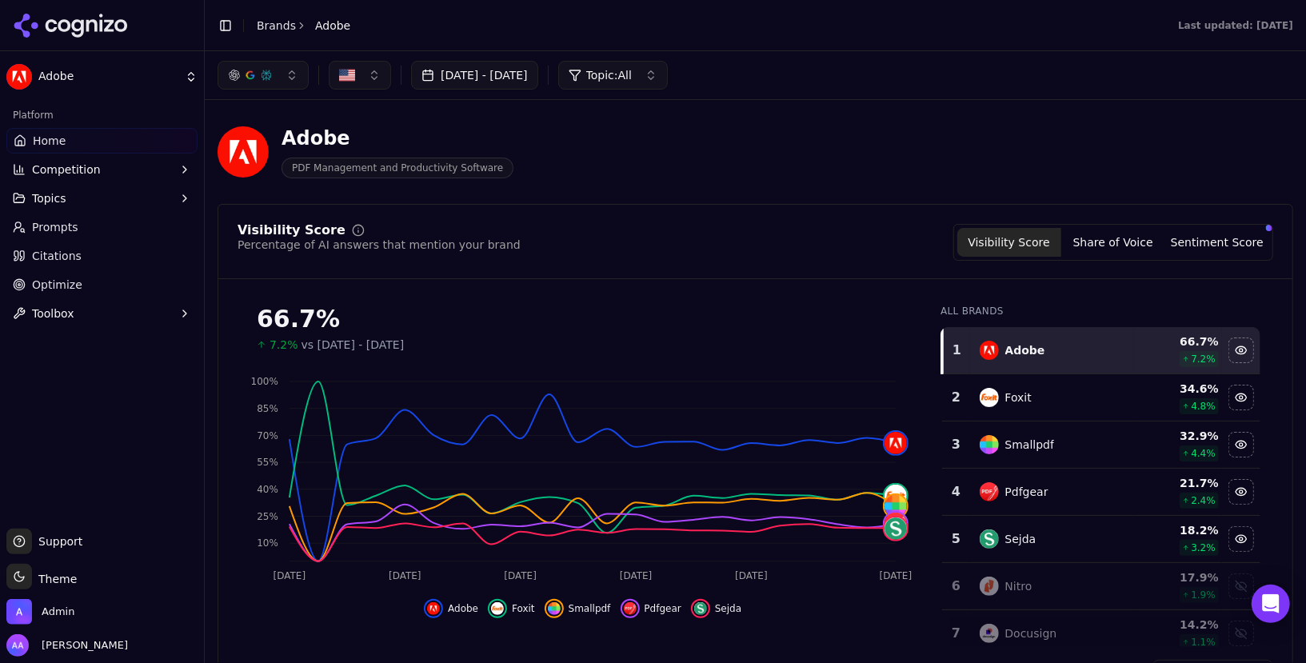
click at [83, 280] on link "Optimize" at bounding box center [101, 285] width 191 height 26
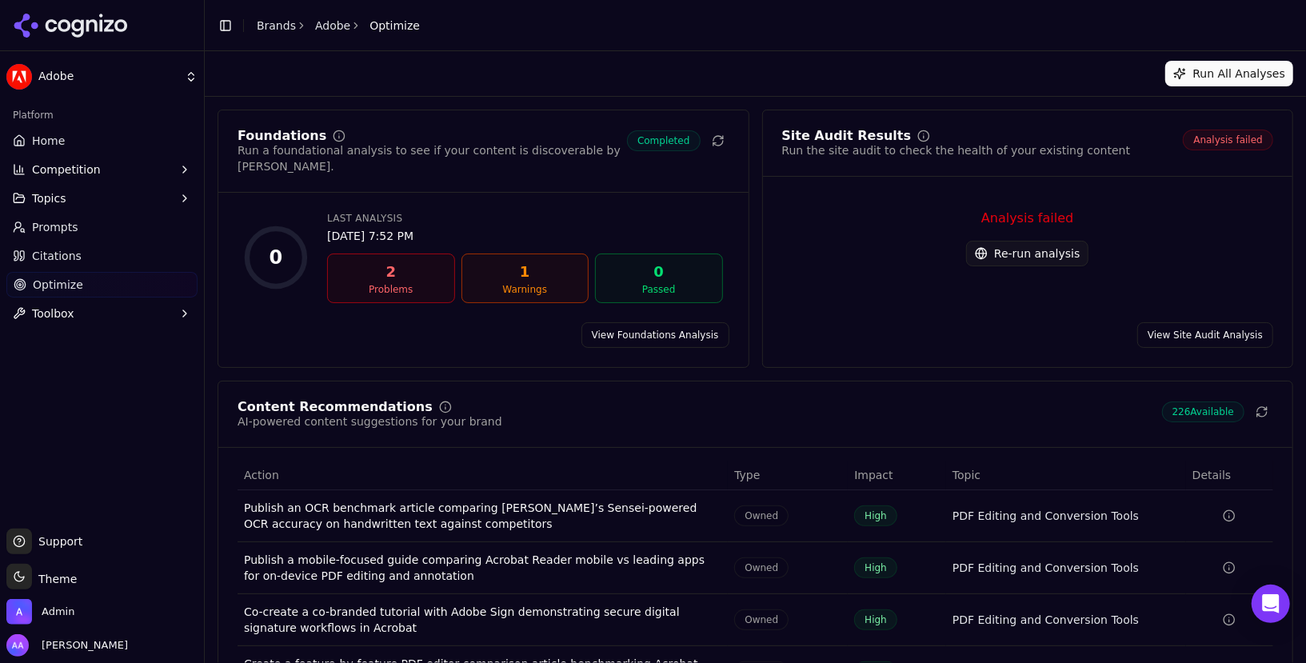
click at [114, 259] on link "Citations" at bounding box center [101, 256] width 191 height 26
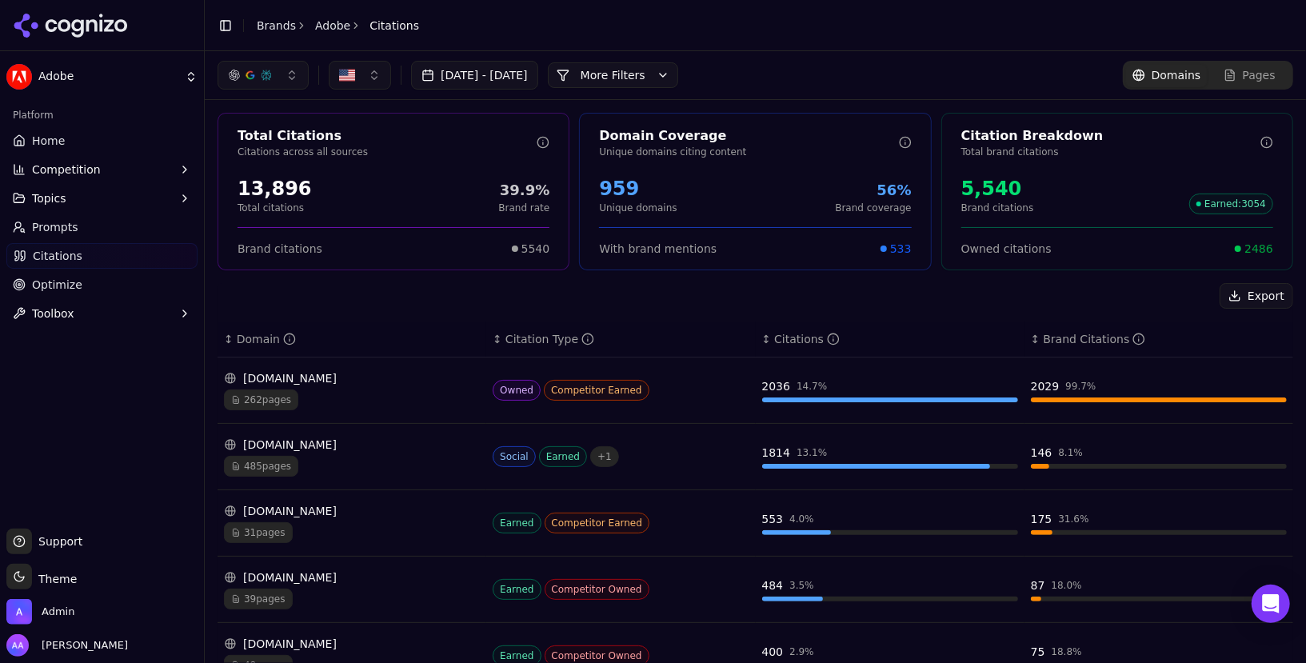
click at [660, 74] on button "More Filters" at bounding box center [613, 75] width 130 height 26
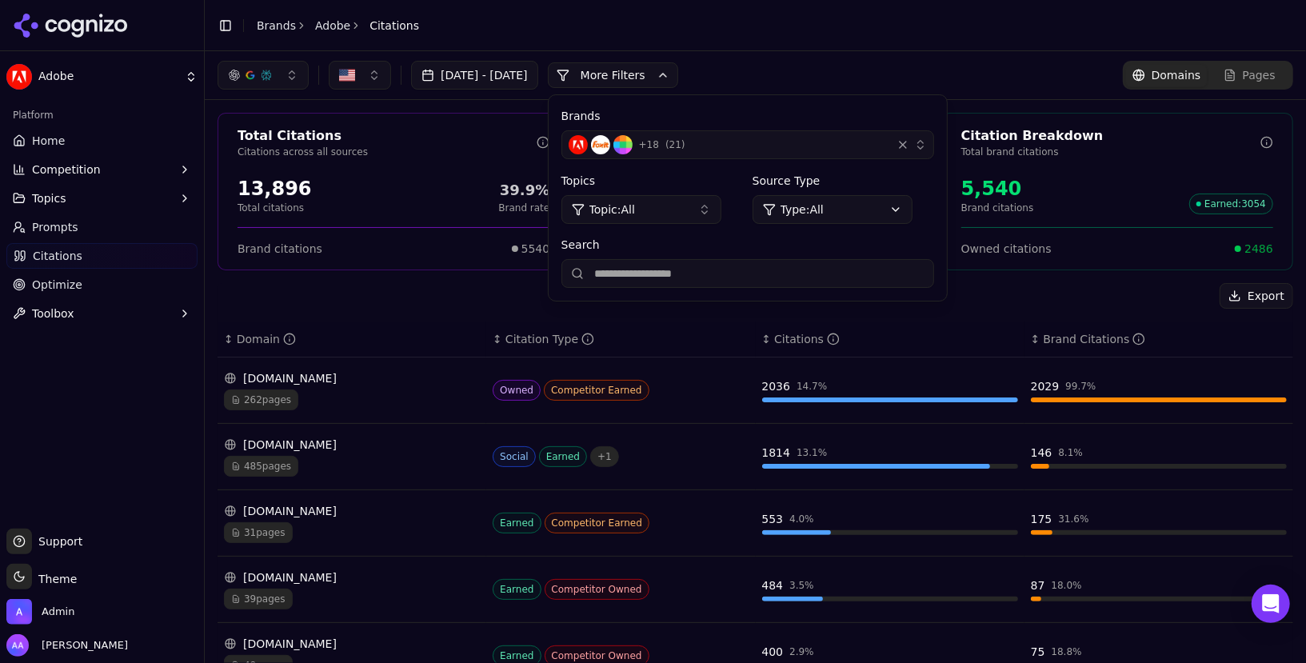
click at [659, 147] on span "+ 18" at bounding box center [649, 144] width 20 height 13
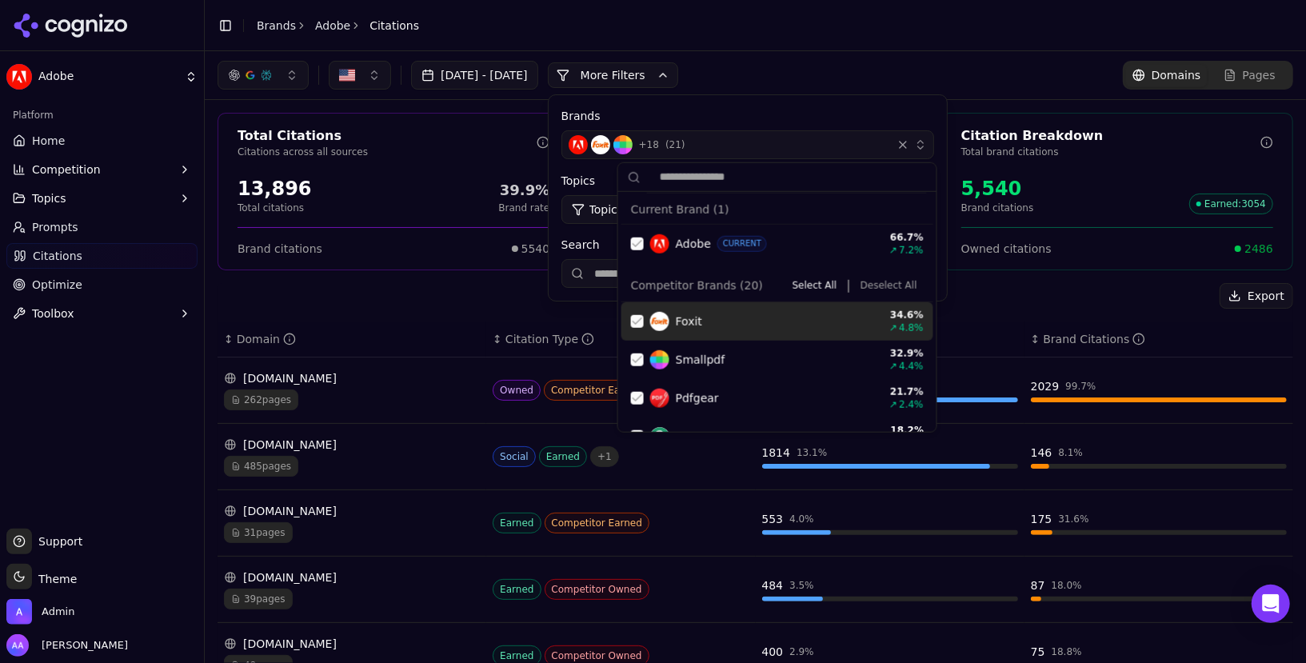
click at [882, 278] on button "Deselect All" at bounding box center [889, 285] width 70 height 19
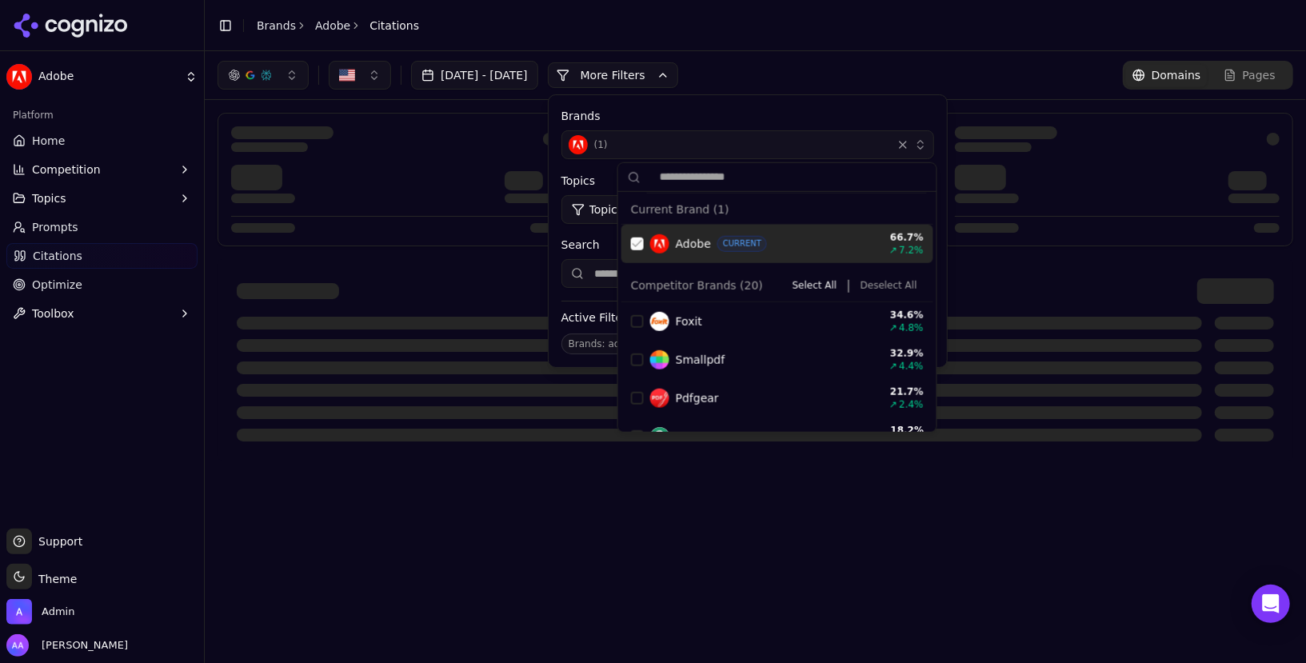
click at [640, 242] on div "Suggestions" at bounding box center [637, 244] width 13 height 13
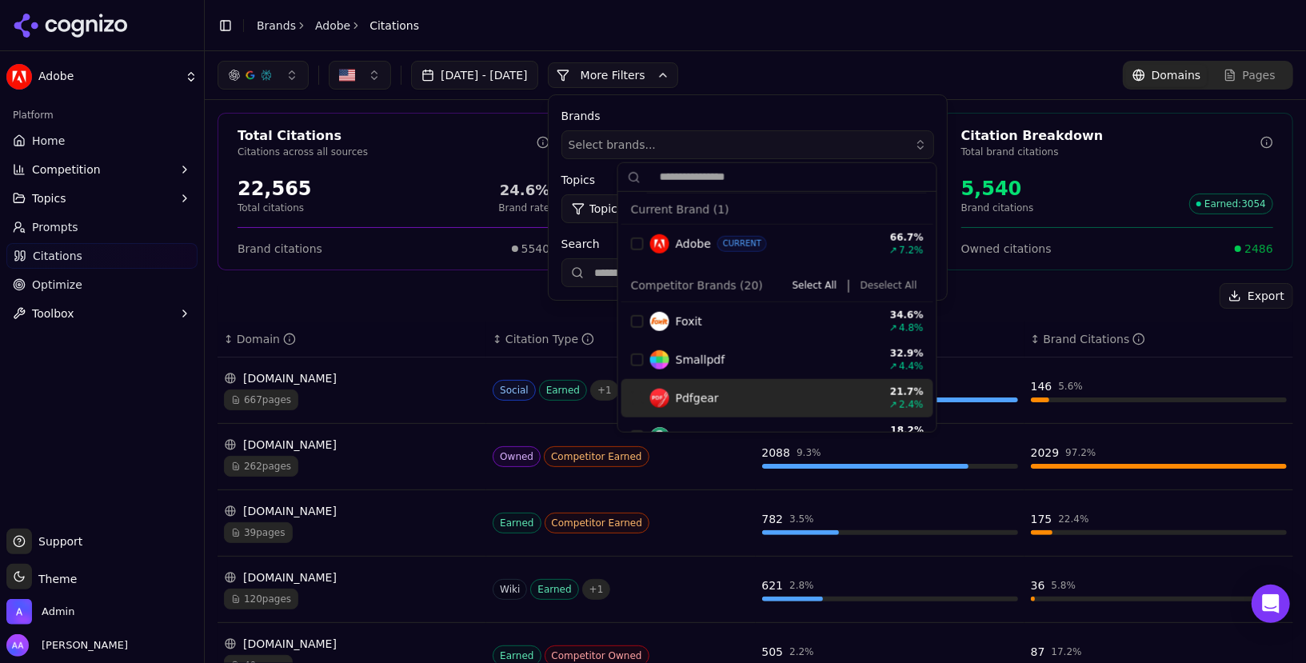
click at [633, 399] on div "Suggestions" at bounding box center [637, 398] width 13 height 13
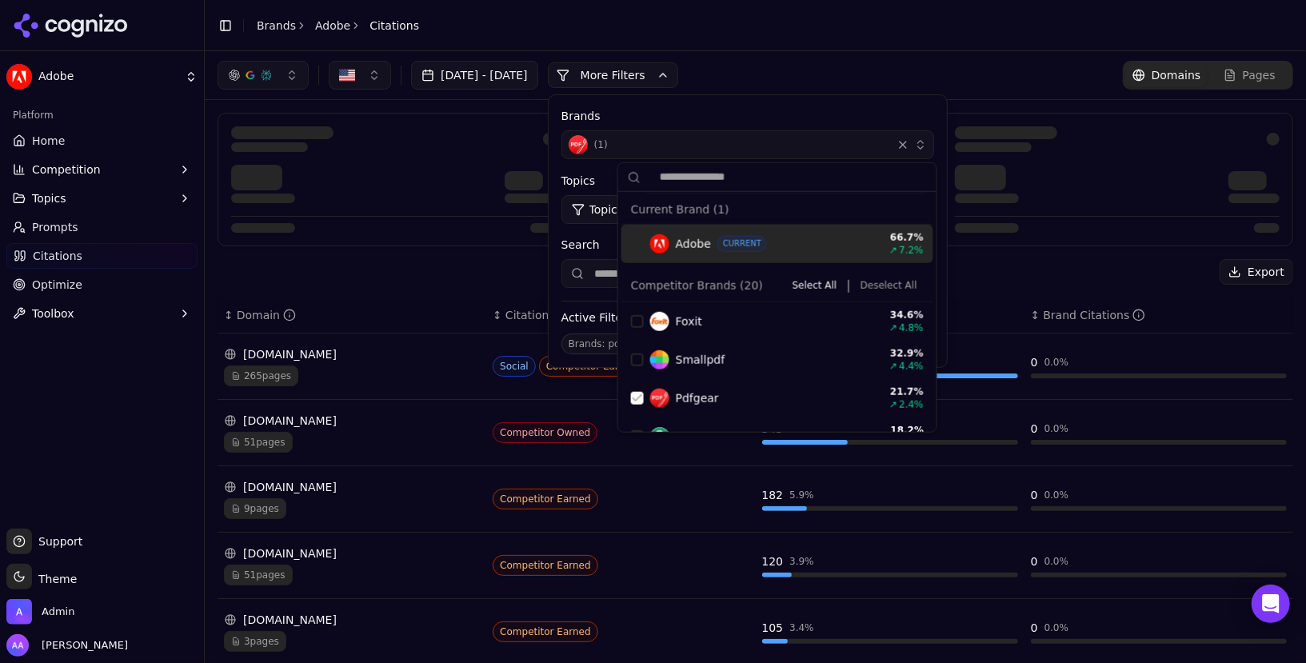
click at [798, 82] on div "[DATE] - [DATE] More More Filters Brands ( 1 ) Topics Topic: All Source Type Ty…" at bounding box center [756, 75] width 1076 height 29
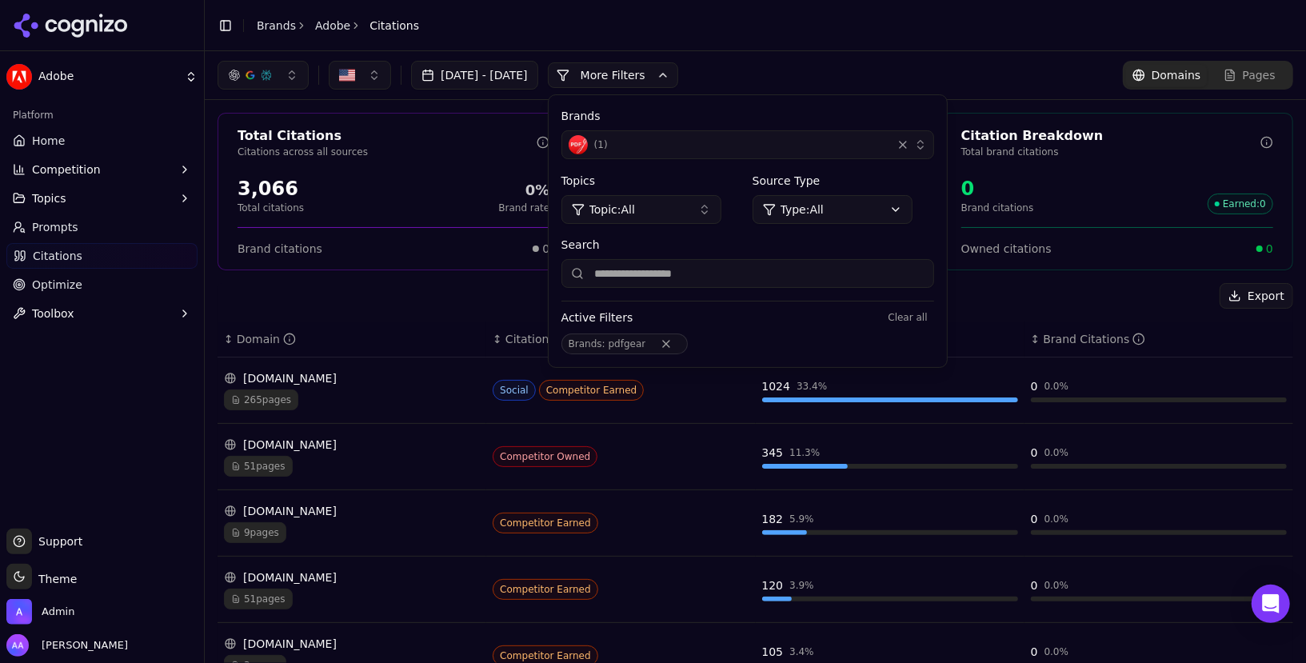
click at [510, 303] on div "Export" at bounding box center [756, 296] width 1076 height 26
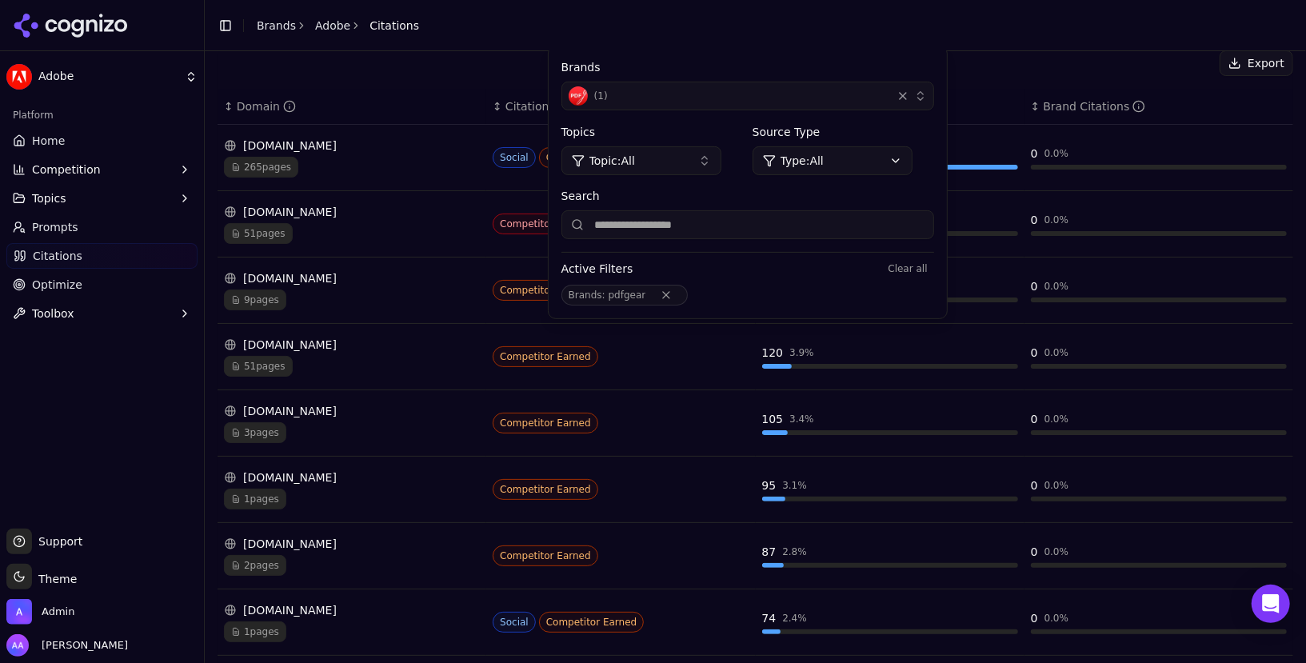
scroll to position [251, 0]
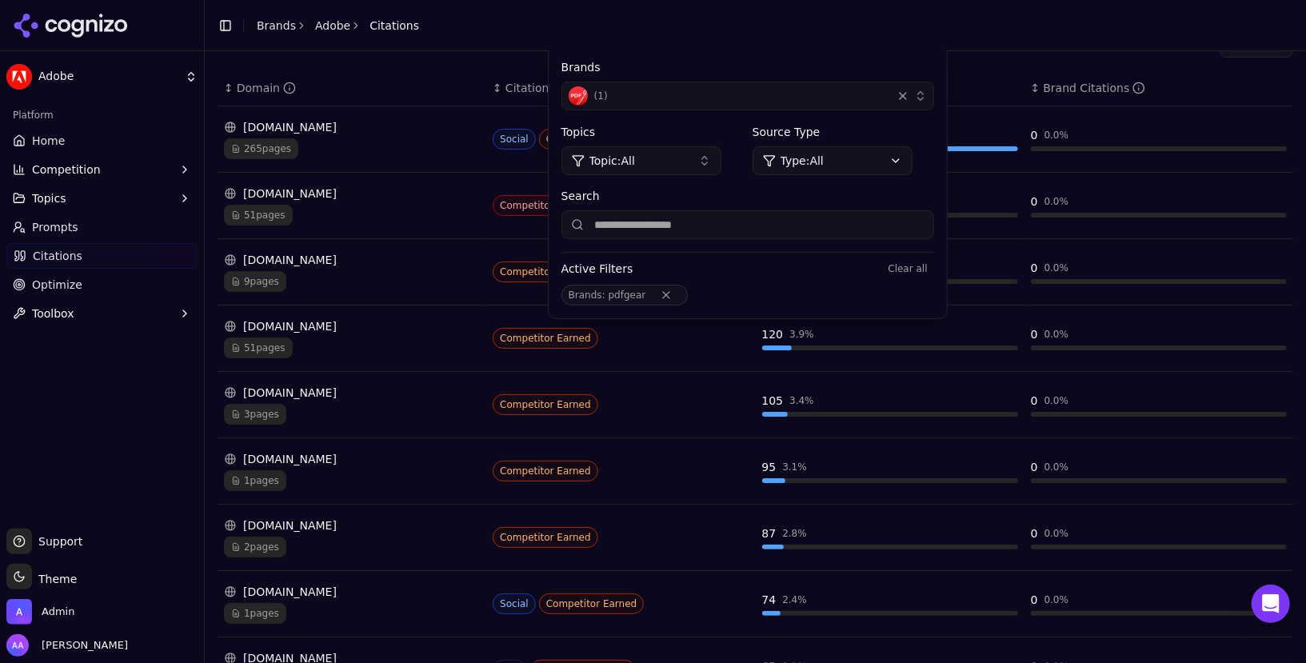
click at [304, 147] on div "265 pages" at bounding box center [352, 148] width 256 height 21
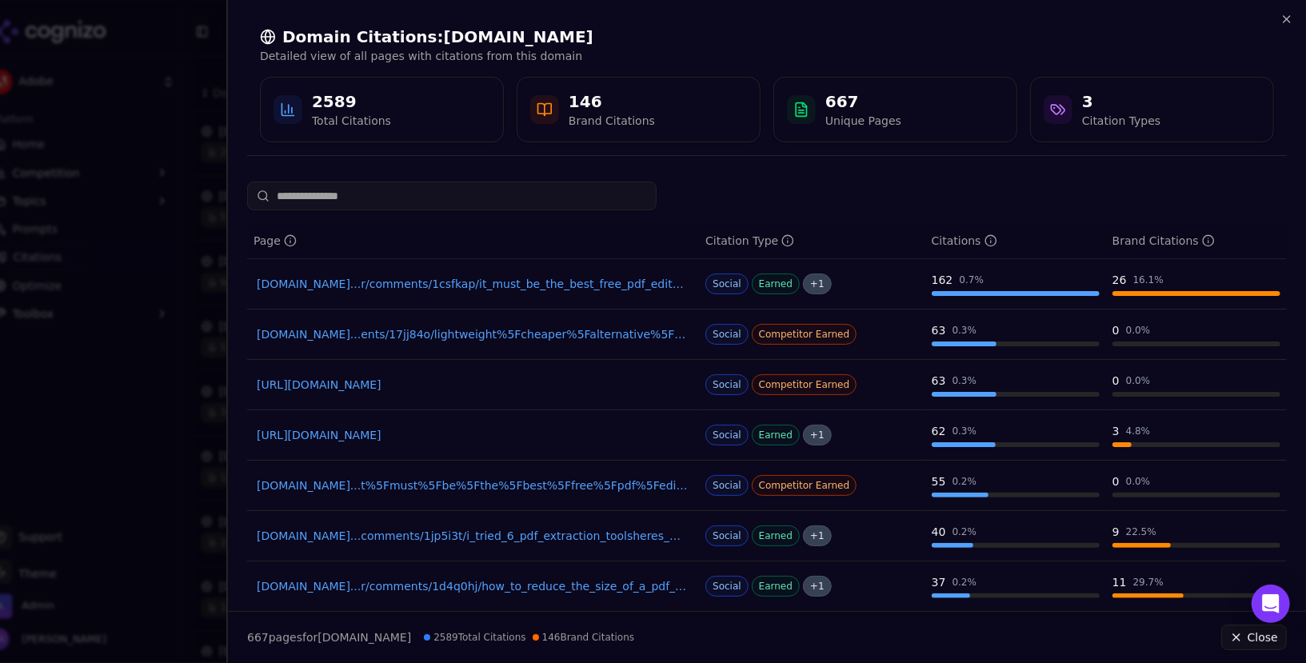
scroll to position [210, 0]
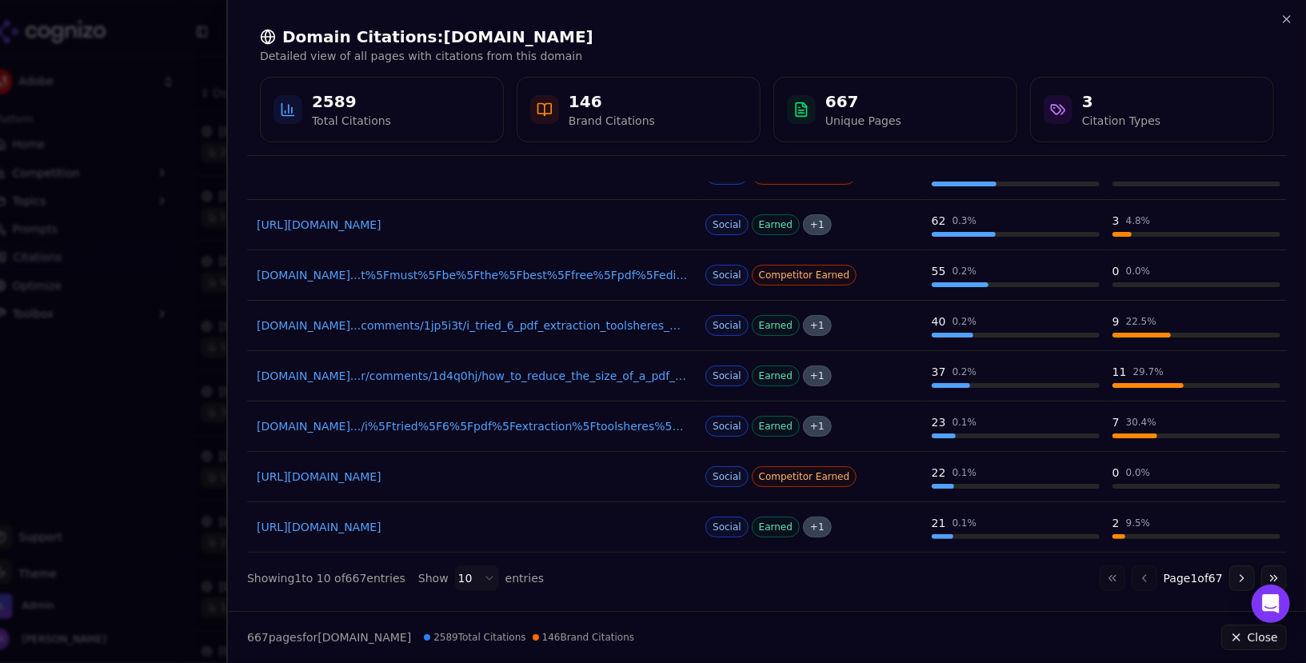
click at [563, 422] on link "[DOMAIN_NAME].../i%5Ftried%5F6%5Fpdf%5Fextraction%5Ftoolsheres%5Fwhat%5Fi%5Flea…" at bounding box center [473, 426] width 433 height 16
click at [158, 162] on div at bounding box center [653, 331] width 1306 height 663
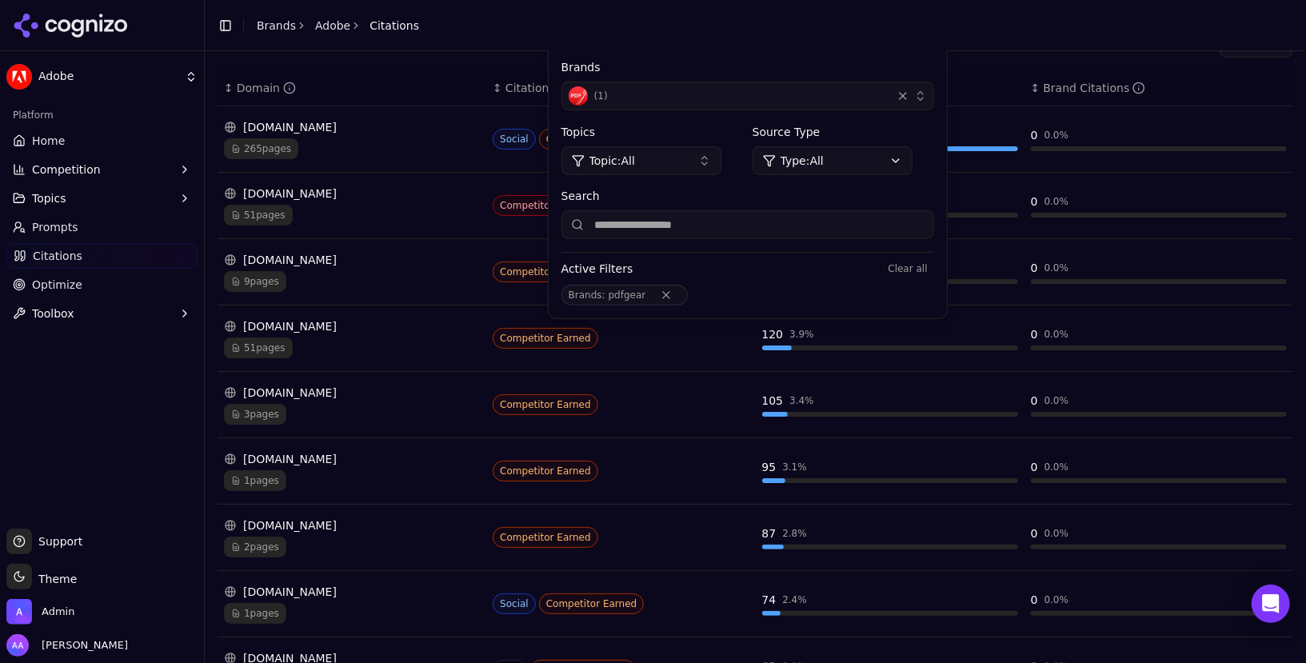
click at [84, 133] on link "Home" at bounding box center [101, 141] width 191 height 26
